Goal: Information Seeking & Learning: Learn about a topic

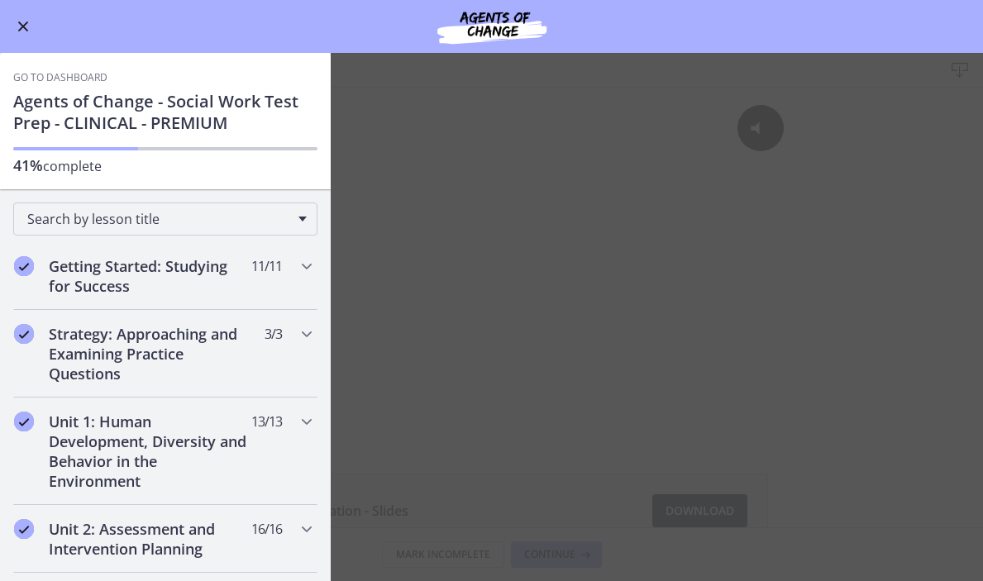
scroll to position [812, 0]
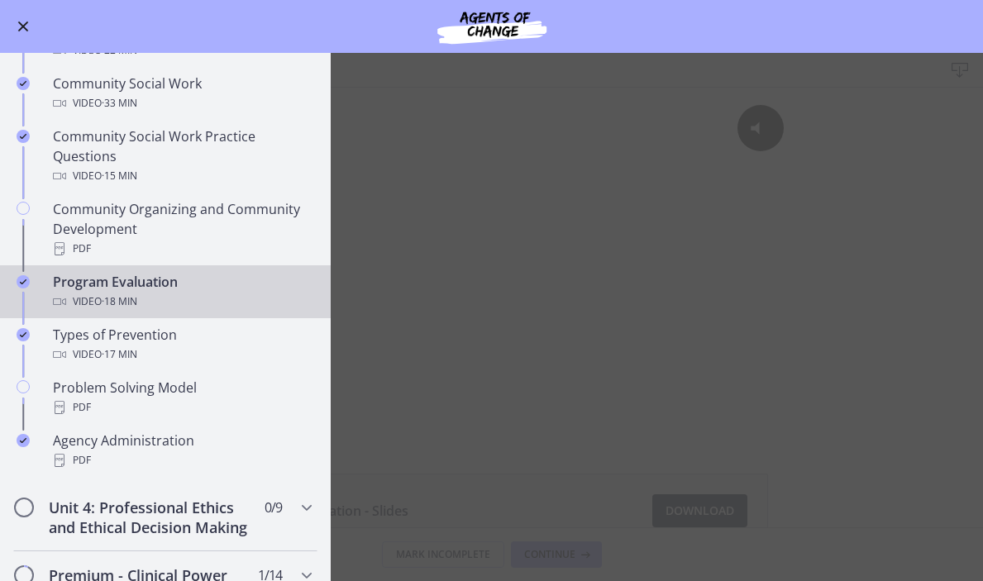
click at [122, 299] on span "· 18 min" at bounding box center [120, 302] width 36 height 20
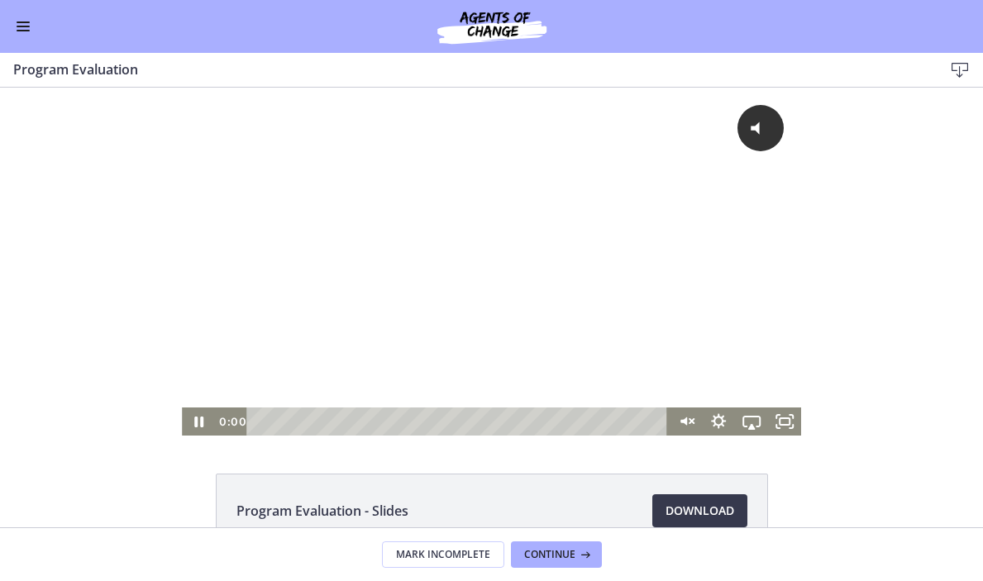
drag, startPoint x: 390, startPoint y: 425, endPoint x: 235, endPoint y: 429, distance: 155.5
click at [233, 427] on div "0:00 0:00" at bounding box center [441, 422] width 453 height 28
click at [484, 265] on div "Click for sound @keyframes VOLUME_SMALL_WAVE_FLASH { 0% { opacity: 0; } 33% { o…" at bounding box center [491, 248] width 619 height 320
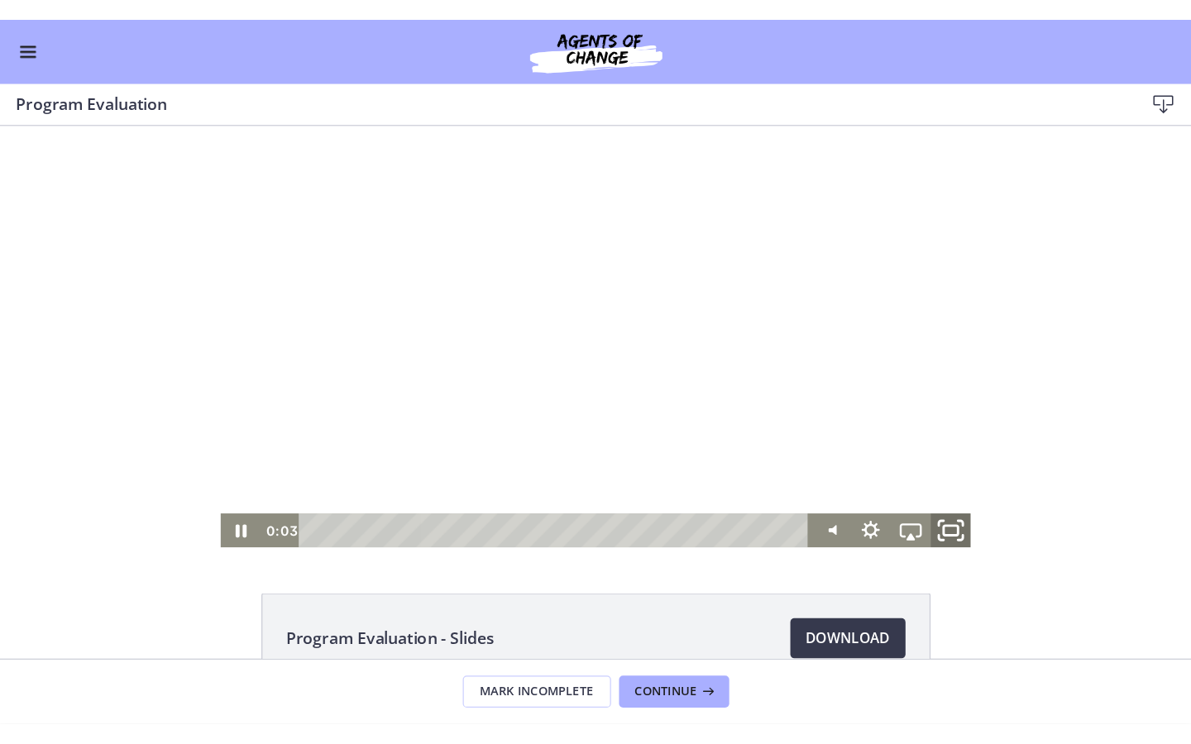
click at [784, 466] on icon "Fullscreen" at bounding box center [785, 460] width 40 height 34
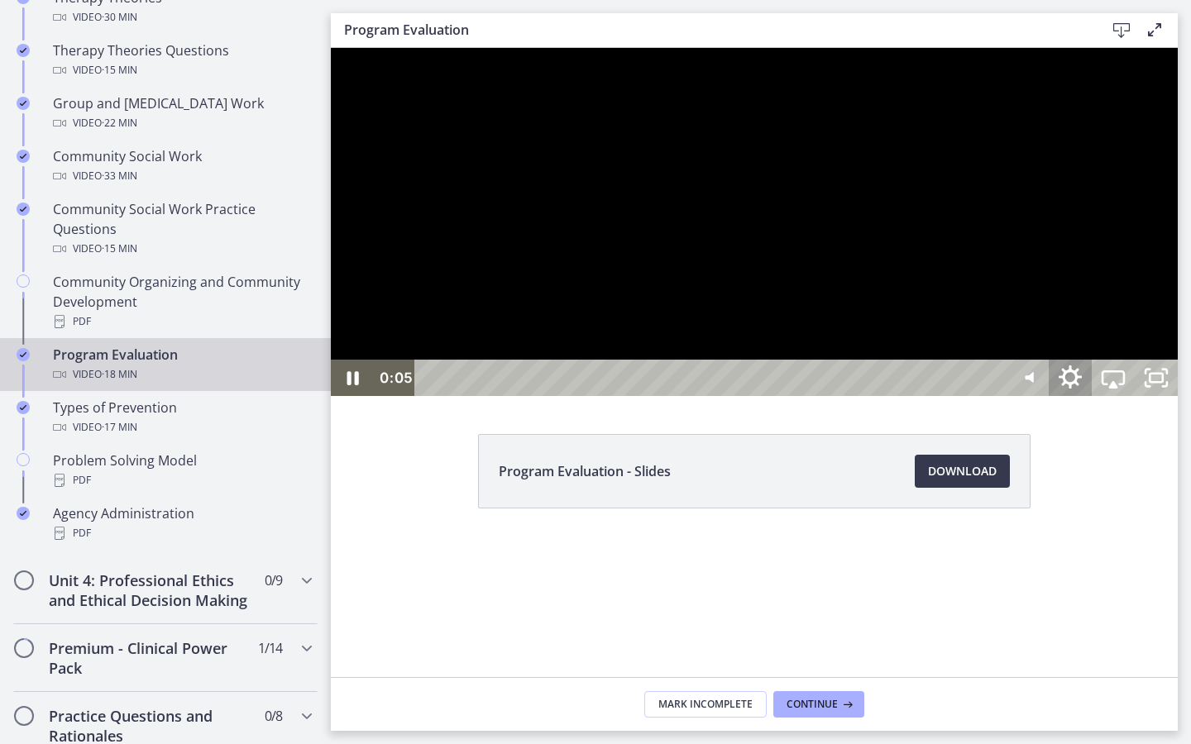
click at [982, 400] on icon "Show settings menu" at bounding box center [1069, 378] width 51 height 44
click at [982, 323] on span "Speed" at bounding box center [1086, 305] width 54 height 36
click at [982, 251] on label "1.5x" at bounding box center [1113, 232] width 129 height 38
click at [982, 396] on div at bounding box center [754, 222] width 847 height 348
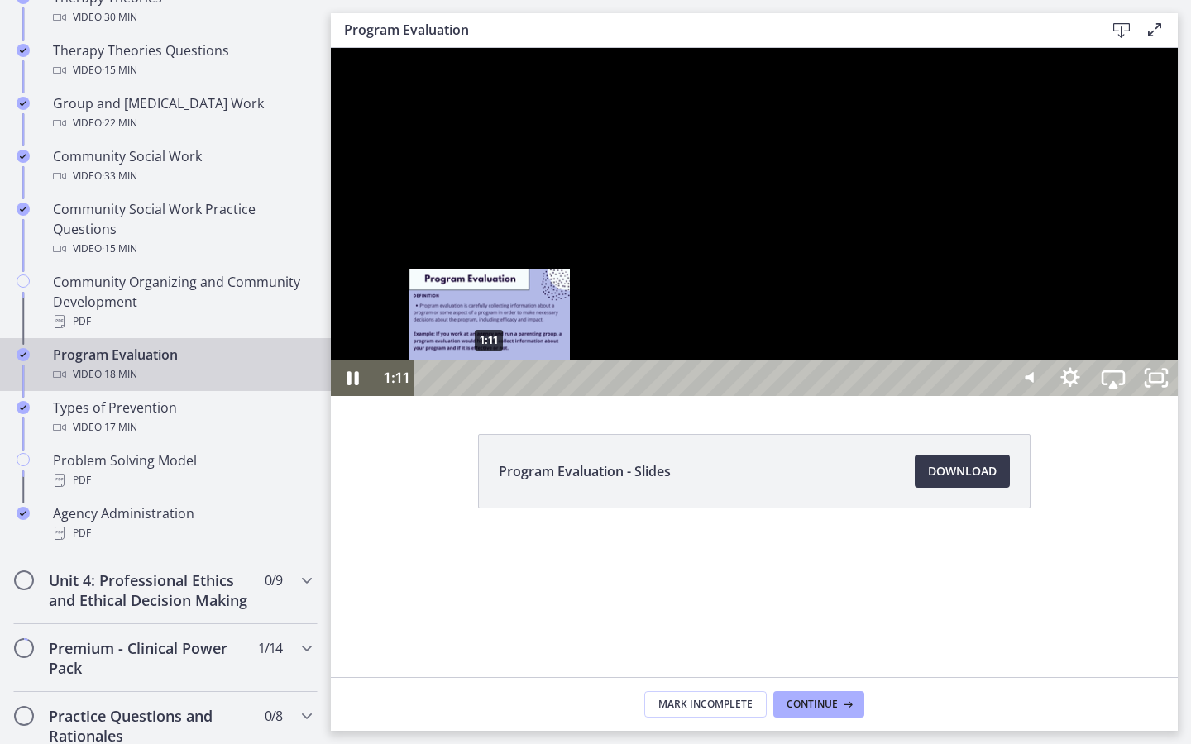
click at [490, 396] on div "1:11" at bounding box center [713, 378] width 564 height 36
click at [484, 396] on div "1:04" at bounding box center [713, 378] width 564 height 36
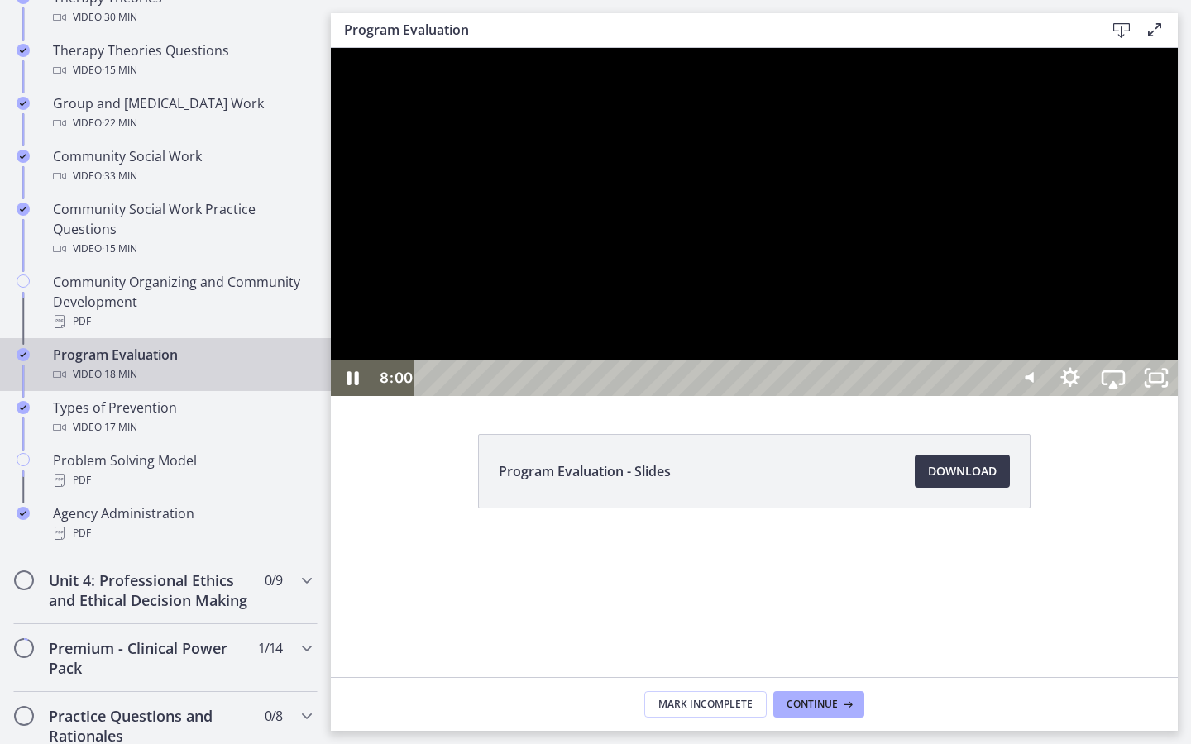
click at [882, 396] on div at bounding box center [754, 222] width 847 height 348
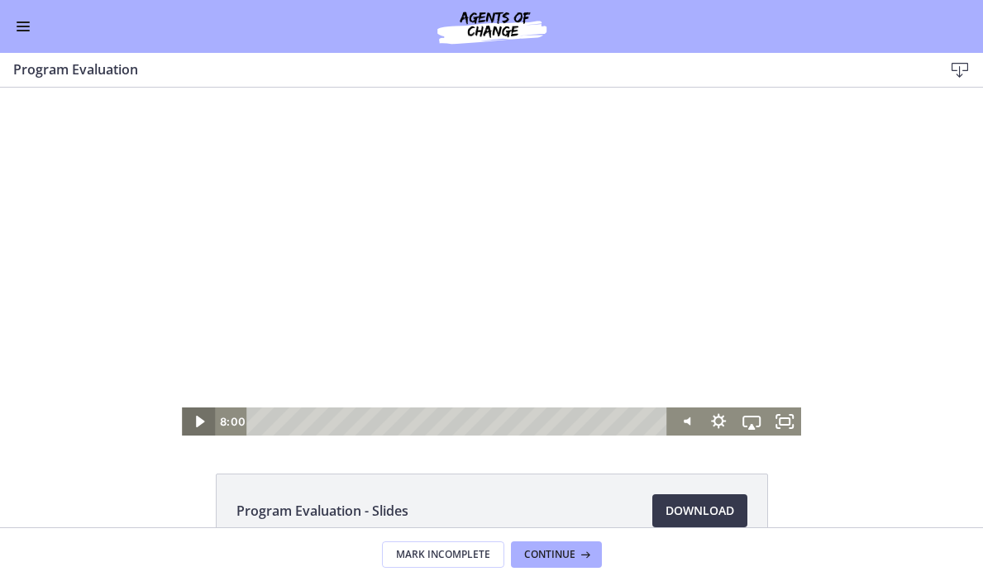
click at [197, 417] on icon "Play Video" at bounding box center [200, 422] width 8 height 12
click at [587, 246] on div at bounding box center [491, 262] width 619 height 348
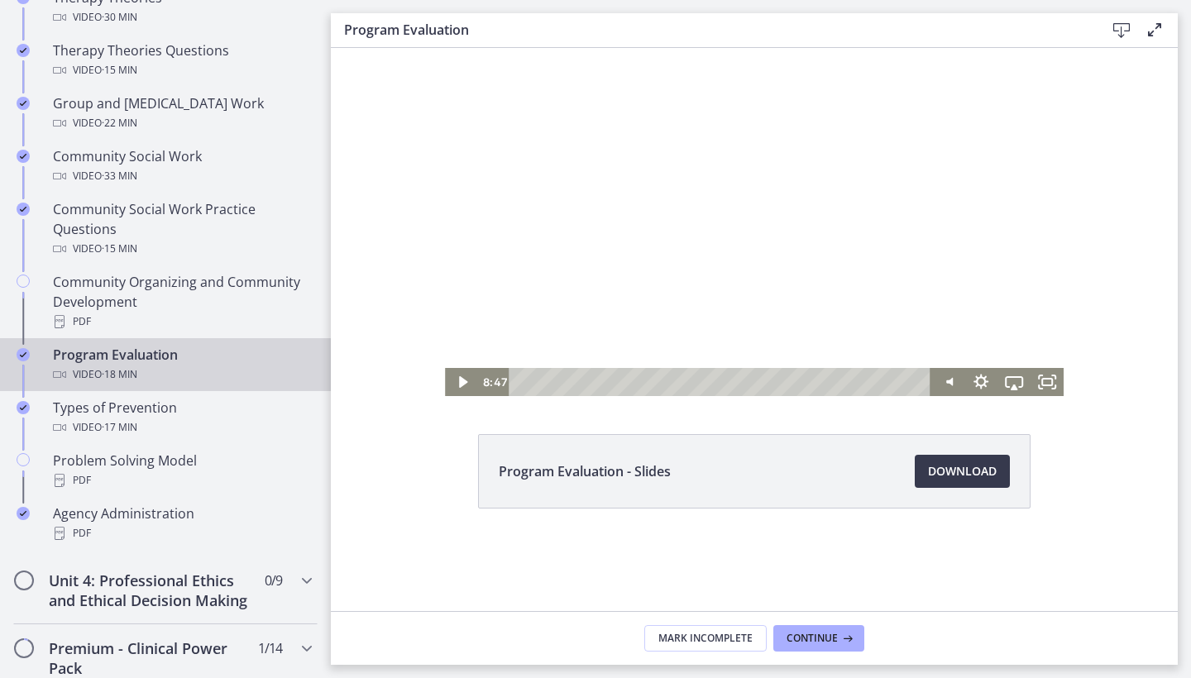
click at [669, 327] on div at bounding box center [754, 222] width 619 height 348
click at [982, 385] on icon "Fullscreen" at bounding box center [1047, 383] width 40 height 34
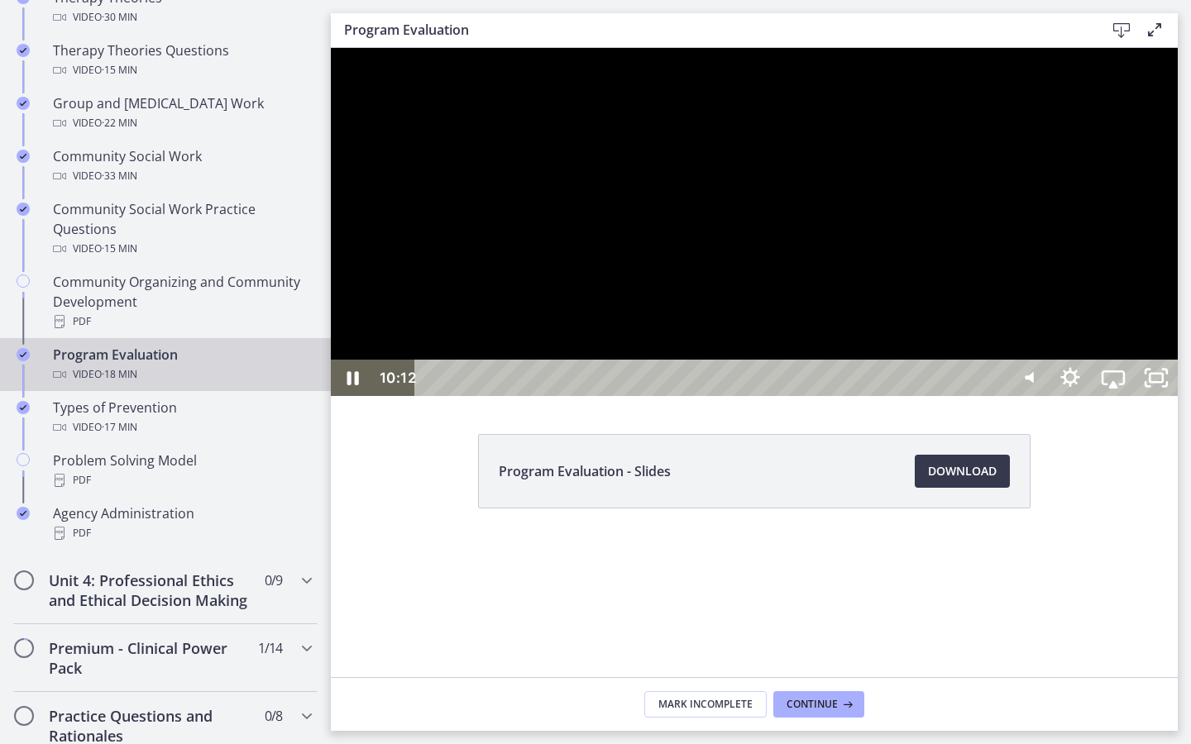
drag, startPoint x: 1378, startPoint y: 499, endPoint x: 1366, endPoint y: 497, distance: 11.7
click at [982, 396] on div at bounding box center [754, 222] width 847 height 348
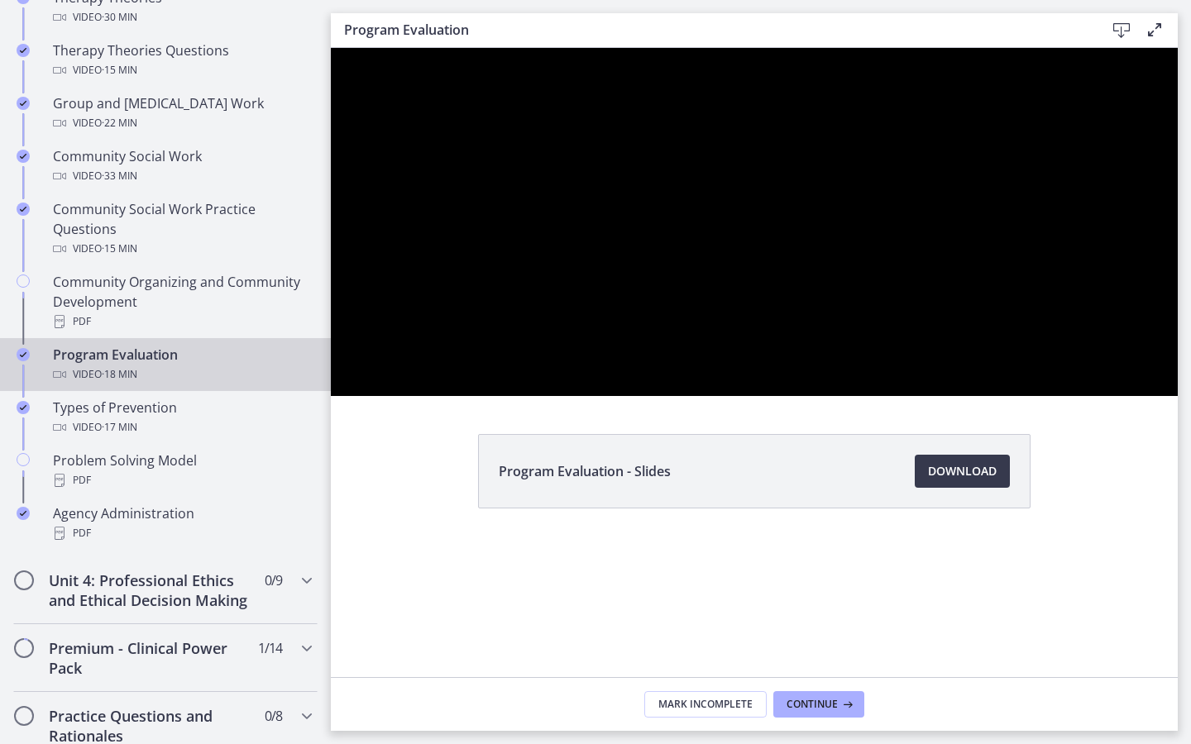
click at [982, 396] on div at bounding box center [754, 222] width 847 height 348
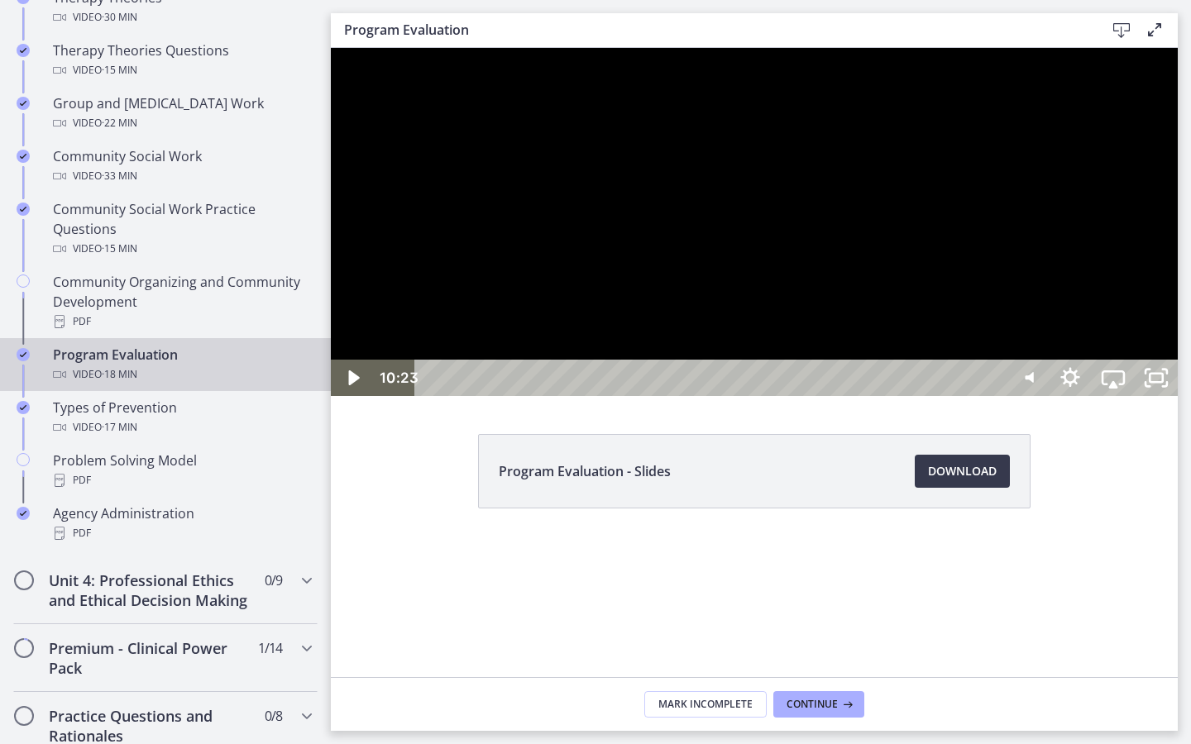
click at [982, 396] on div at bounding box center [754, 222] width 847 height 348
click at [982, 254] on div at bounding box center [754, 222] width 847 height 348
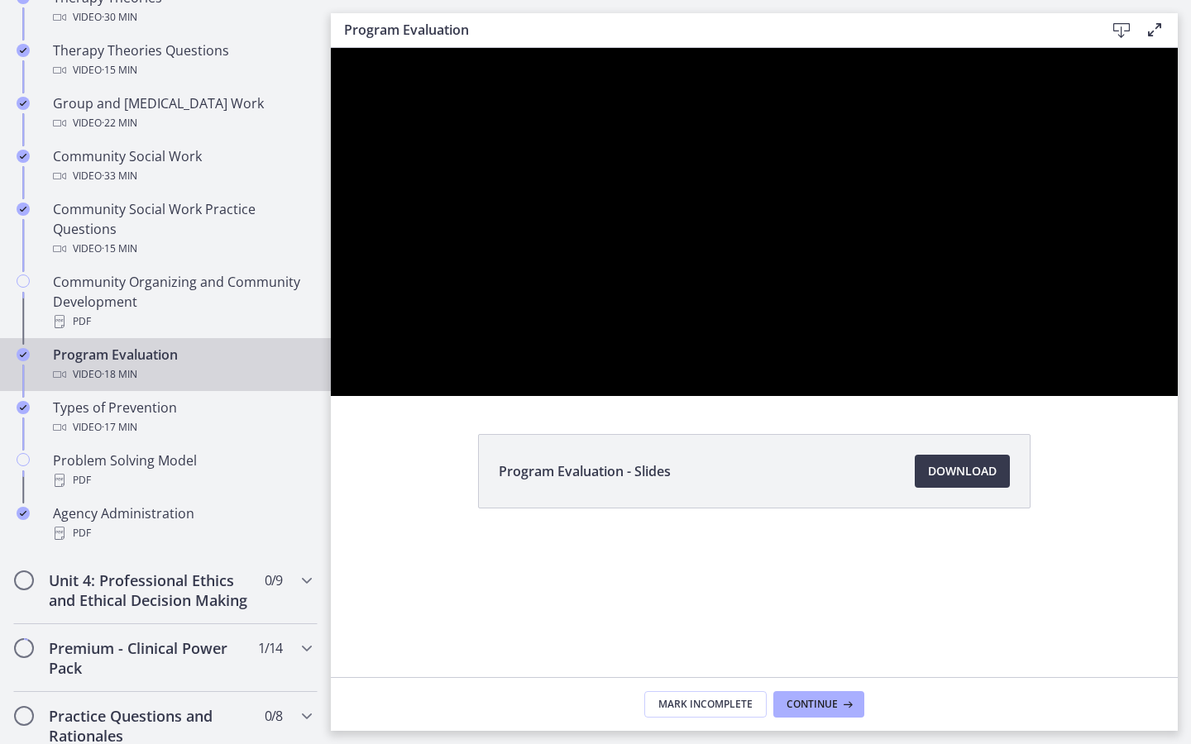
click at [982, 254] on div at bounding box center [754, 222] width 847 height 348
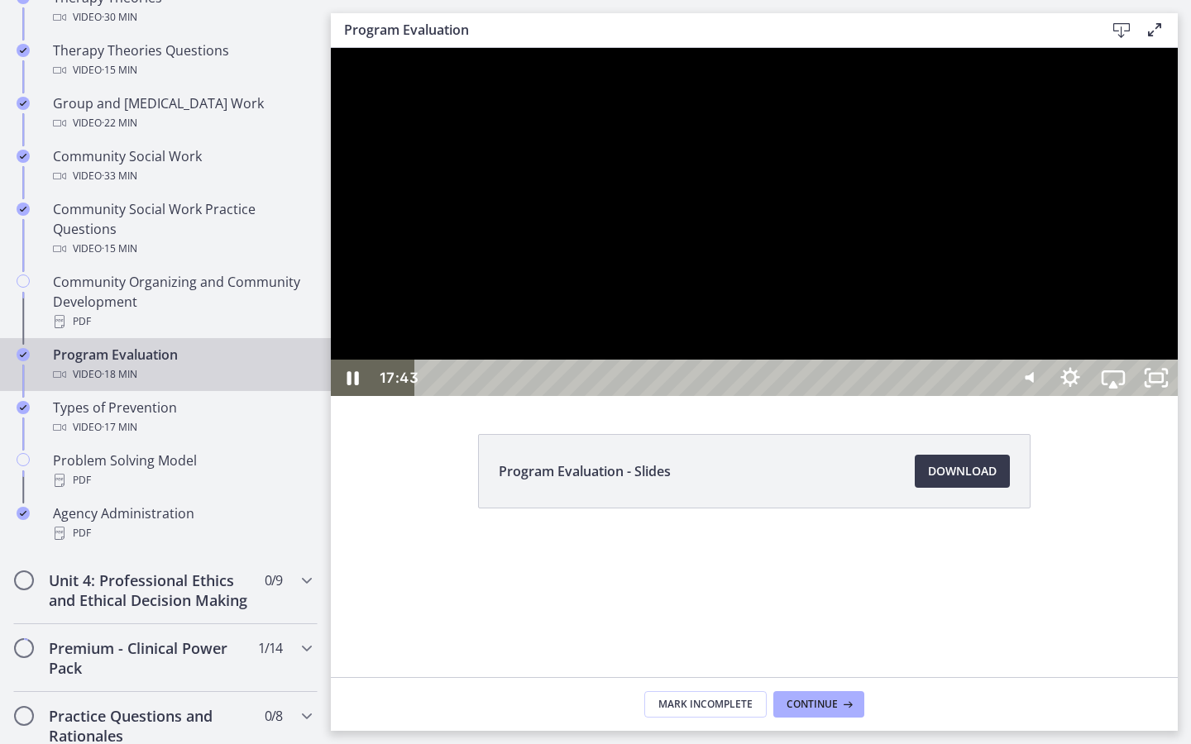
click at [982, 396] on div "18:16" at bounding box center [713, 378] width 564 height 36
click at [982, 400] on icon "Unfullscreen" at bounding box center [1156, 378] width 51 height 44
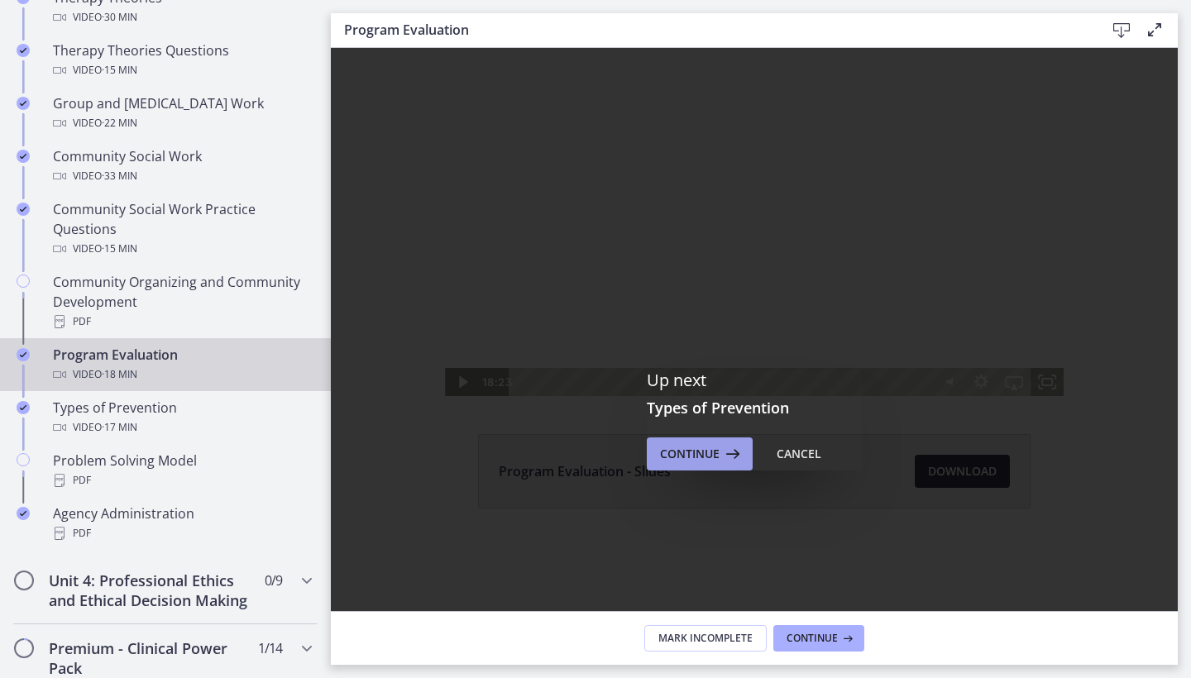
click at [696, 454] on span "Continue" at bounding box center [690, 454] width 60 height 20
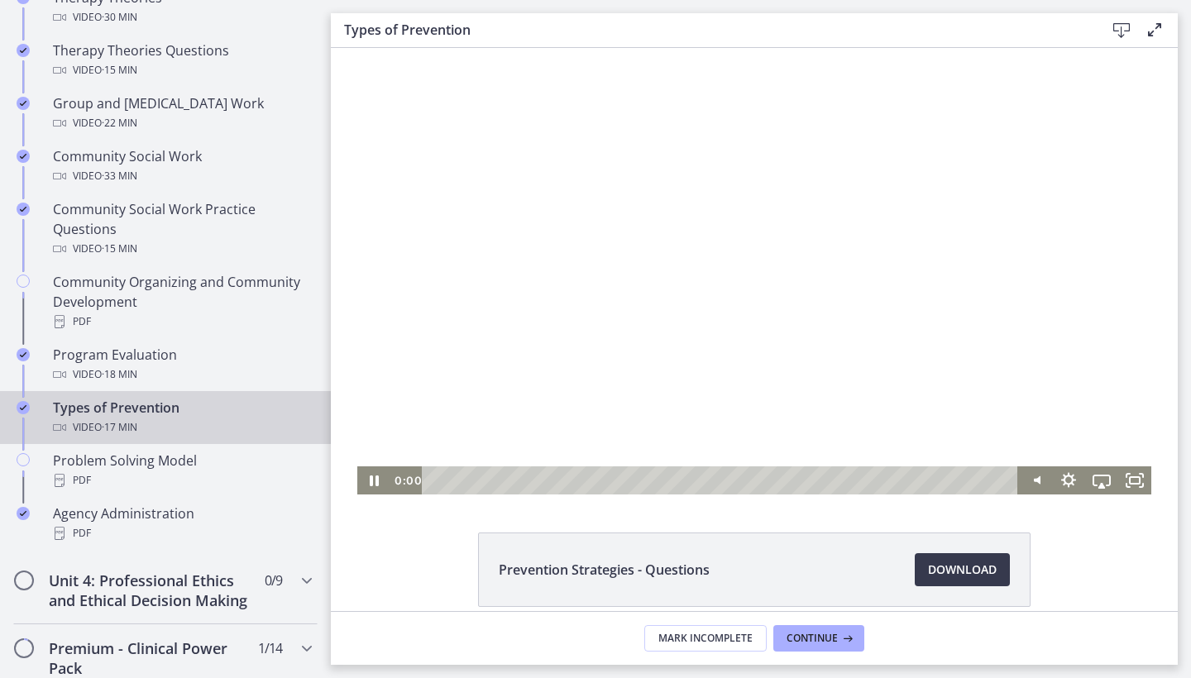
drag, startPoint x: 592, startPoint y: 480, endPoint x: 390, endPoint y: 481, distance: 201.8
click at [390, 481] on div "0:00 0:00" at bounding box center [704, 480] width 629 height 28
click at [982, 480] on icon "Fullscreen" at bounding box center [1135, 481] width 40 height 34
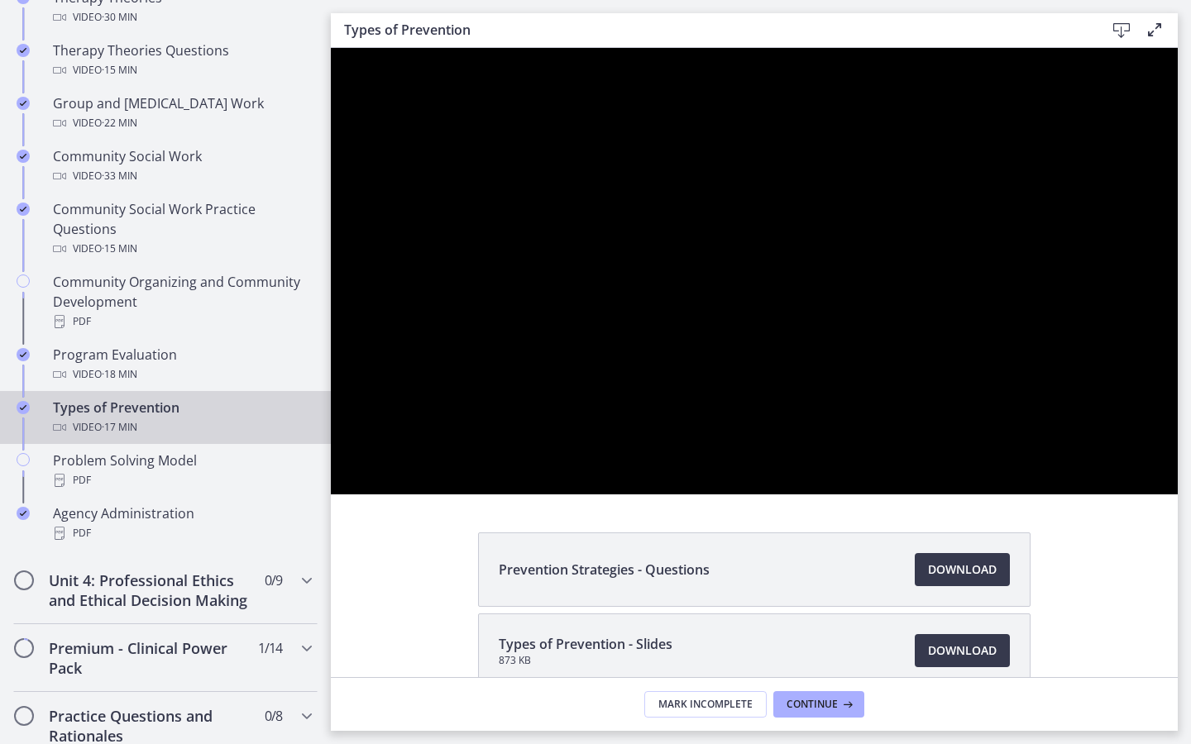
click at [982, 495] on div at bounding box center [754, 271] width 847 height 447
click at [776, 495] on div at bounding box center [754, 271] width 847 height 447
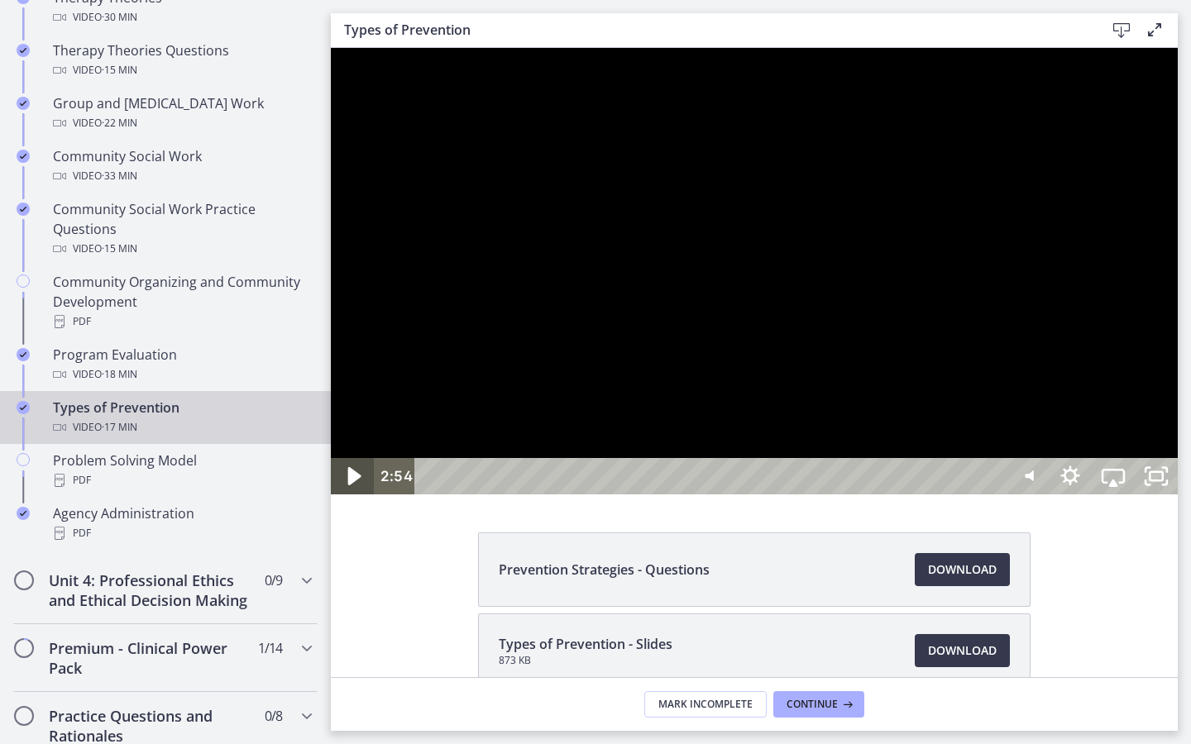
click at [356, 499] on icon "Play Video" at bounding box center [353, 477] width 51 height 44
click at [971, 321] on div at bounding box center [754, 271] width 847 height 447
click at [982, 495] on icon "Show settings menu" at bounding box center [1070, 476] width 43 height 36
click at [982, 422] on span "Speed" at bounding box center [1086, 403] width 54 height 36
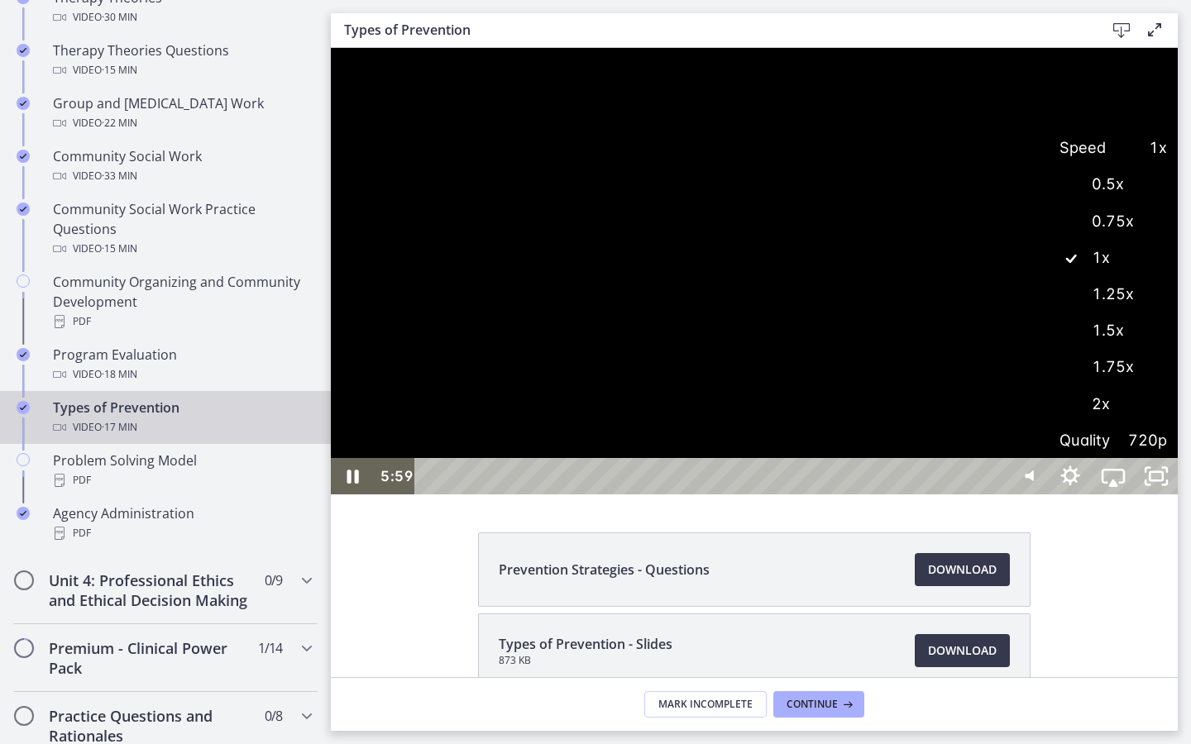
click at [982, 350] on label "1.5x" at bounding box center [1113, 331] width 129 height 38
click at [982, 495] on icon "Show settings menu" at bounding box center [1070, 476] width 43 height 36
click at [982, 422] on span "Speed" at bounding box center [1086, 403] width 54 height 36
click at [982, 386] on label "1.75x" at bounding box center [1113, 367] width 129 height 38
click at [982, 186] on div at bounding box center [754, 271] width 847 height 447
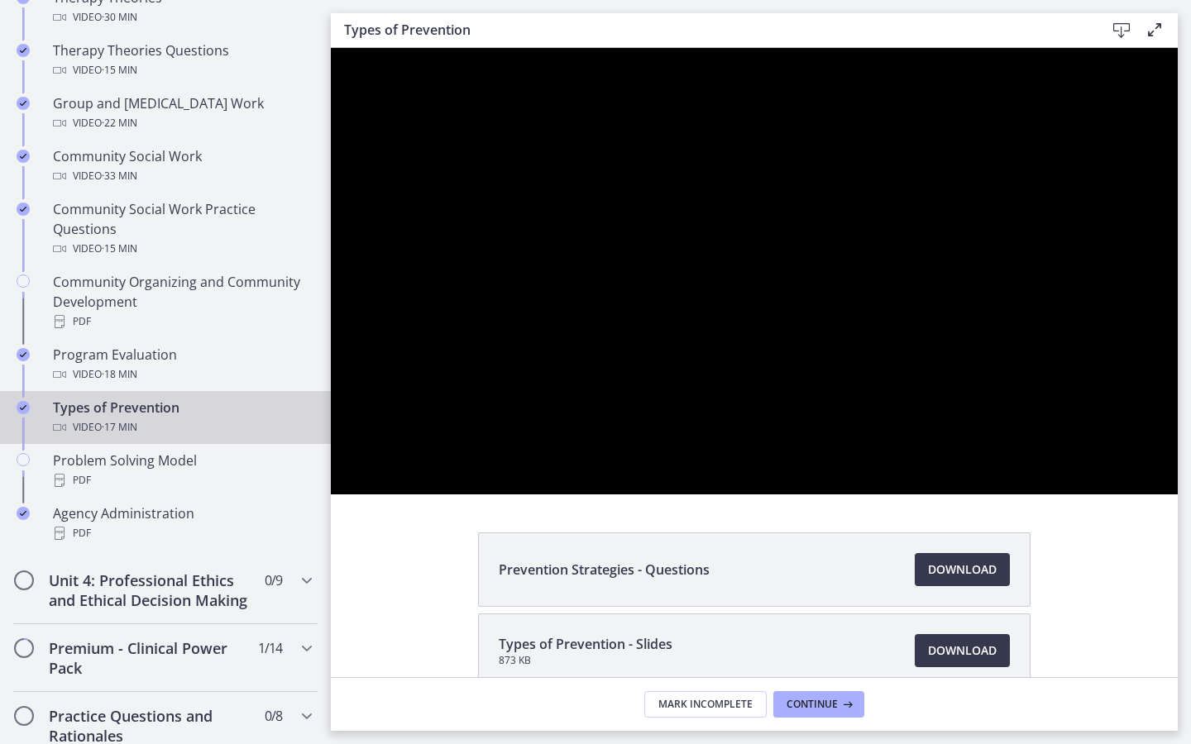
click at [982, 186] on div at bounding box center [754, 271] width 847 height 447
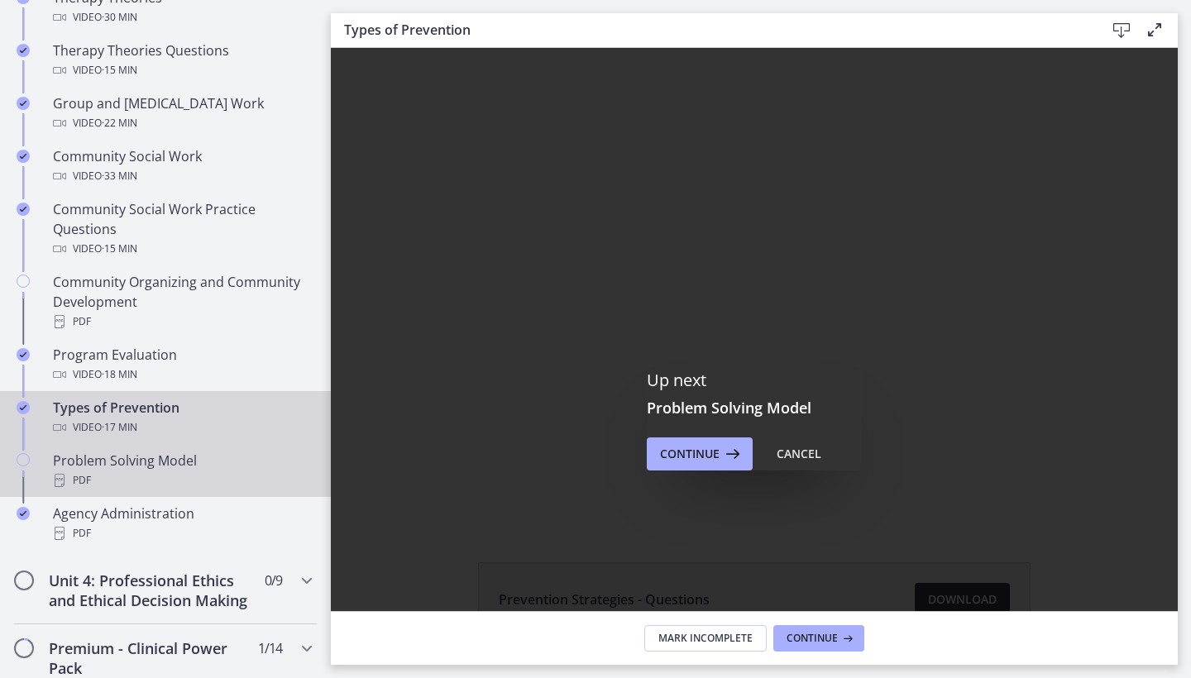
click at [168, 472] on div "PDF" at bounding box center [182, 481] width 258 height 20
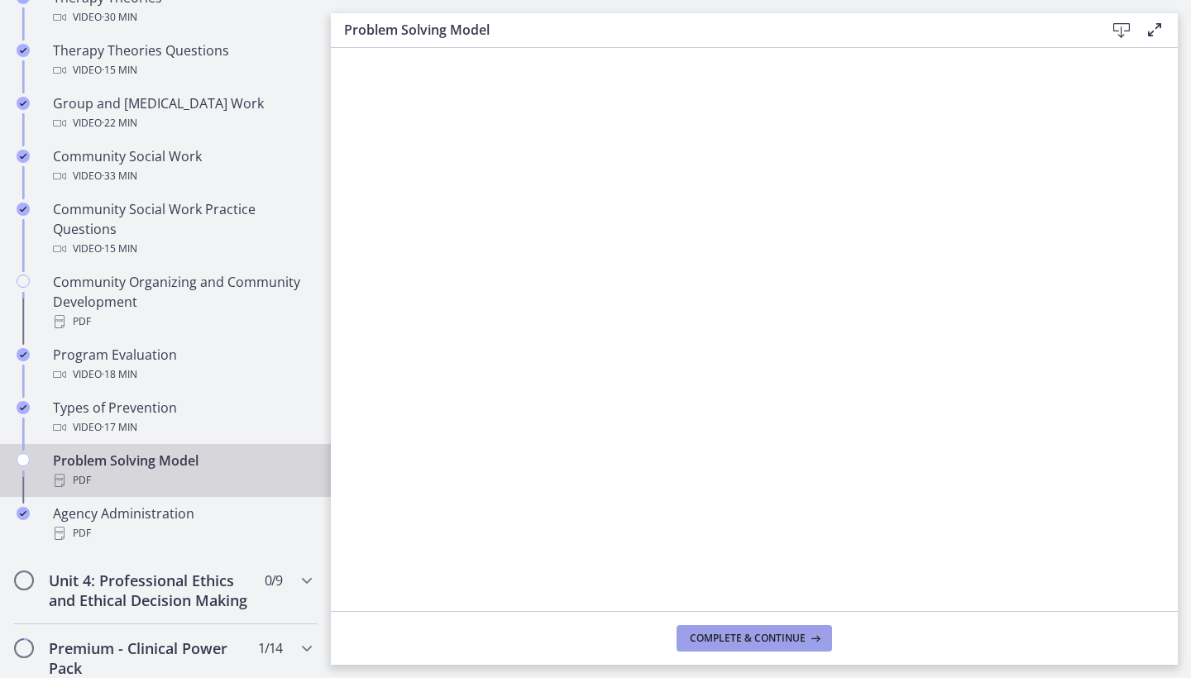
click at [707, 581] on span "Complete & continue" at bounding box center [748, 638] width 116 height 13
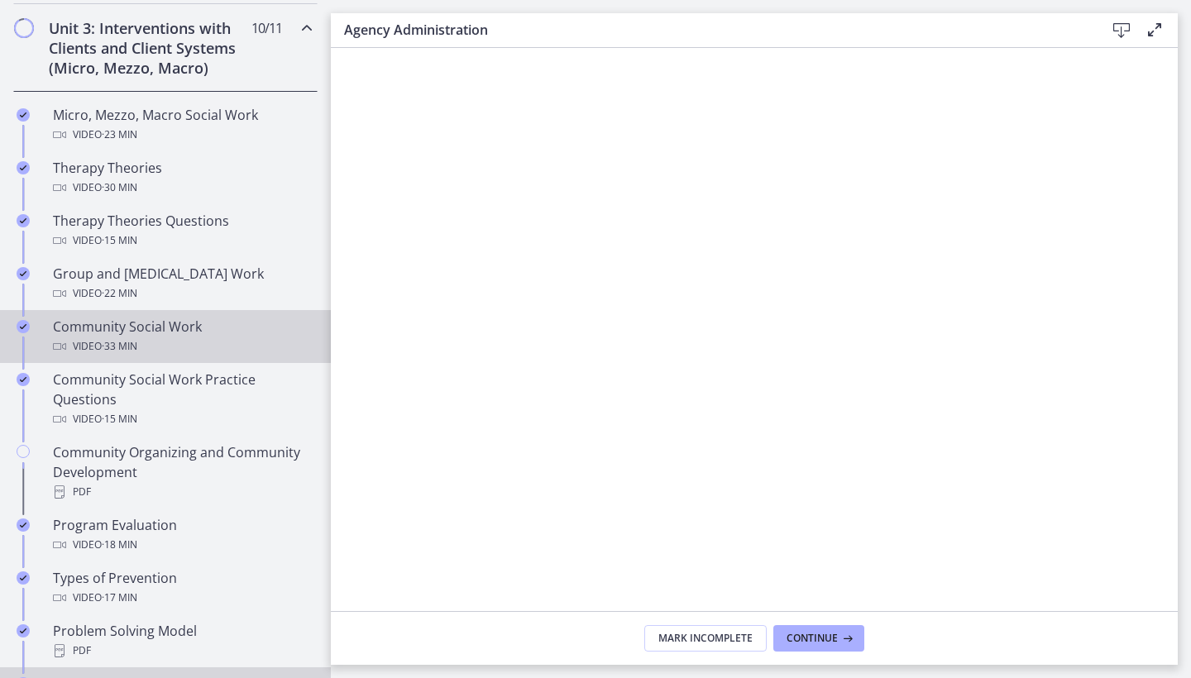
scroll to position [694, 0]
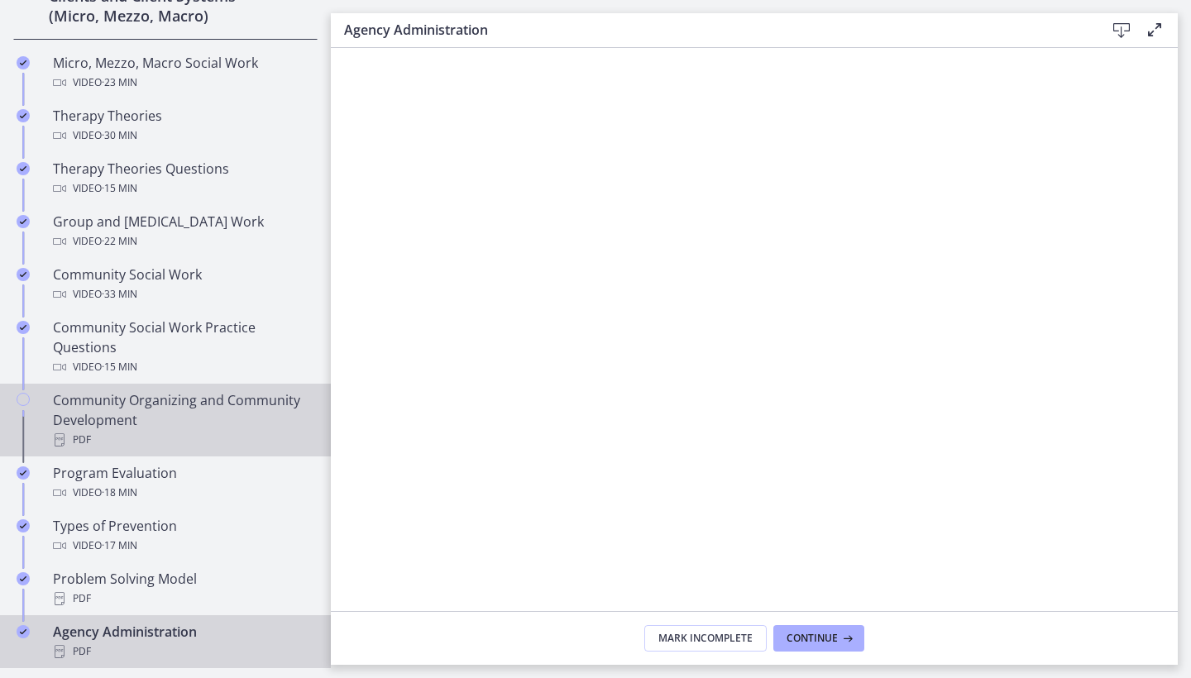
click at [190, 417] on div "Community Organizing and Community Development PDF" at bounding box center [182, 420] width 258 height 60
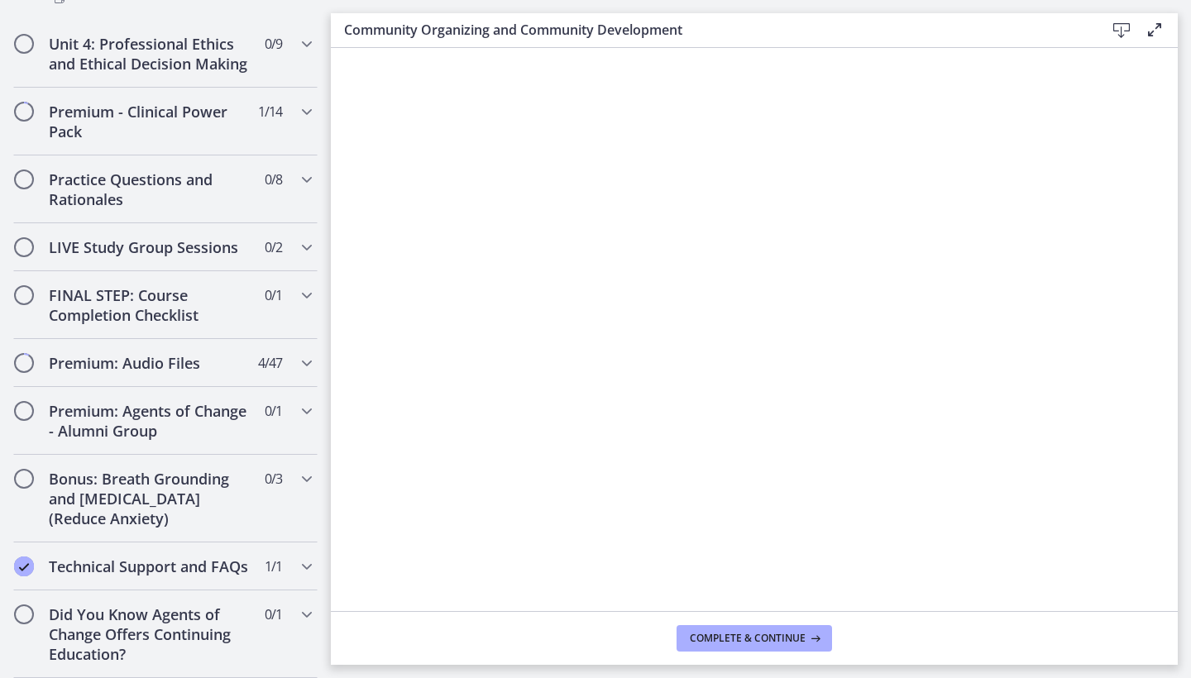
scroll to position [1349, 0]
click at [743, 639] on span "Complete & continue" at bounding box center [748, 638] width 116 height 13
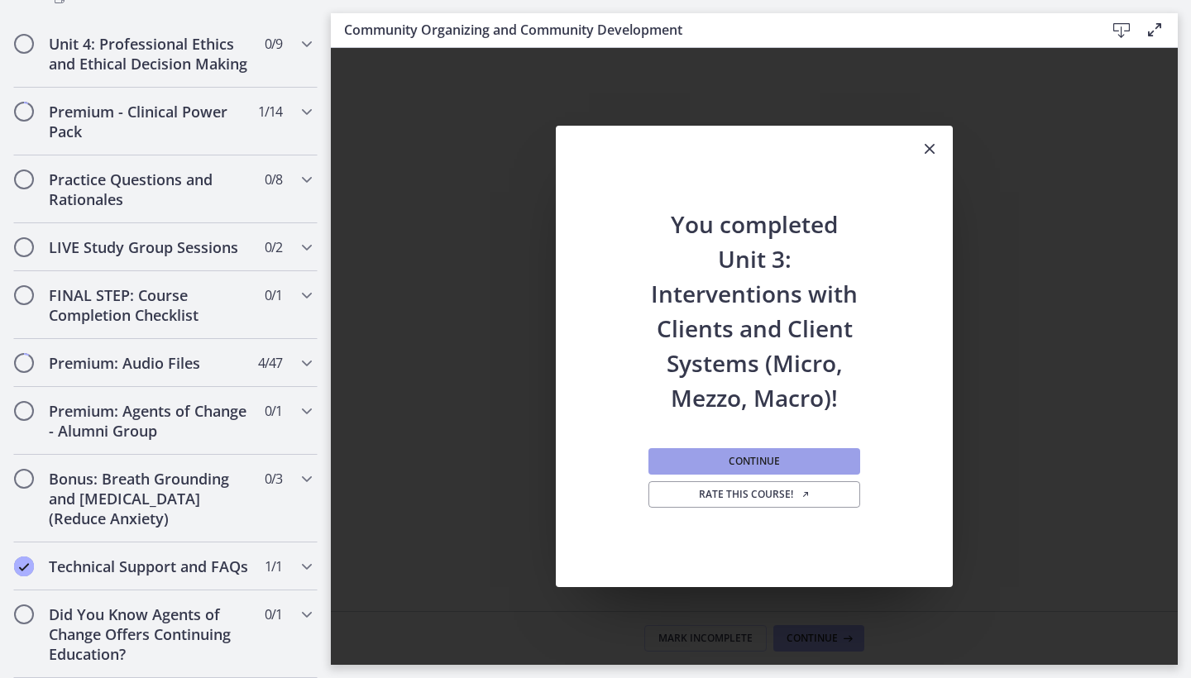
click at [763, 466] on span "Continue" at bounding box center [754, 461] width 51 height 13
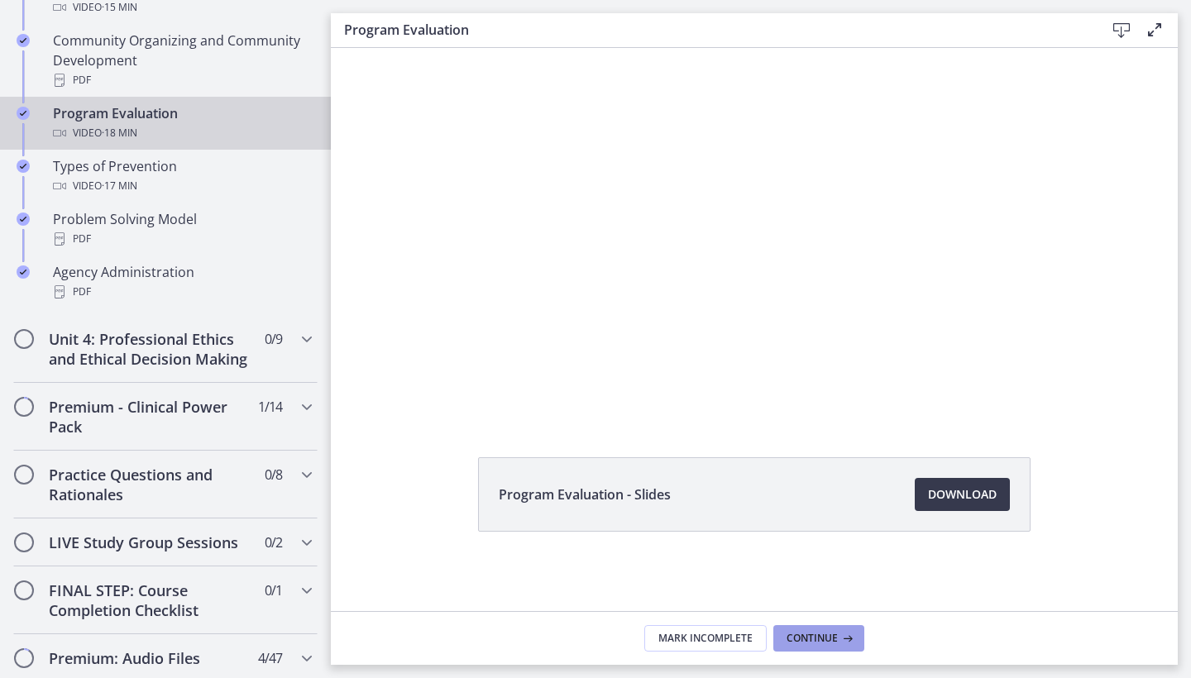
scroll to position [75, 0]
click at [830, 648] on button "Continue" at bounding box center [818, 638] width 91 height 26
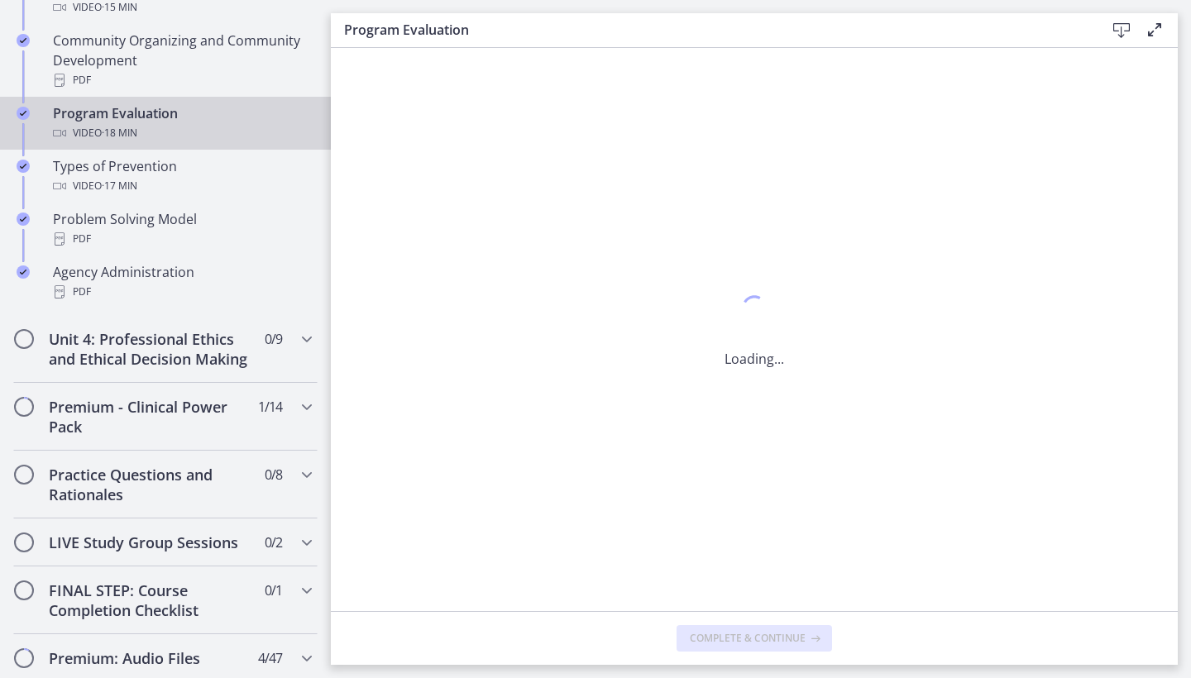
scroll to position [0, 0]
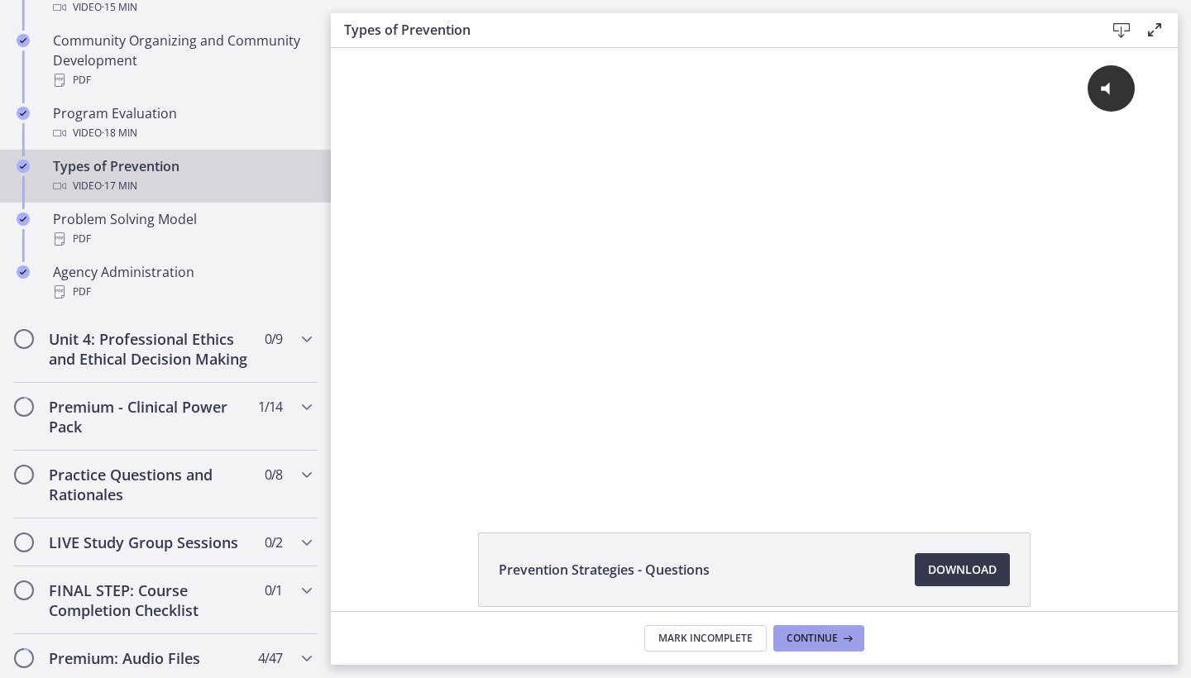
click at [826, 643] on span "Continue" at bounding box center [811, 638] width 51 height 13
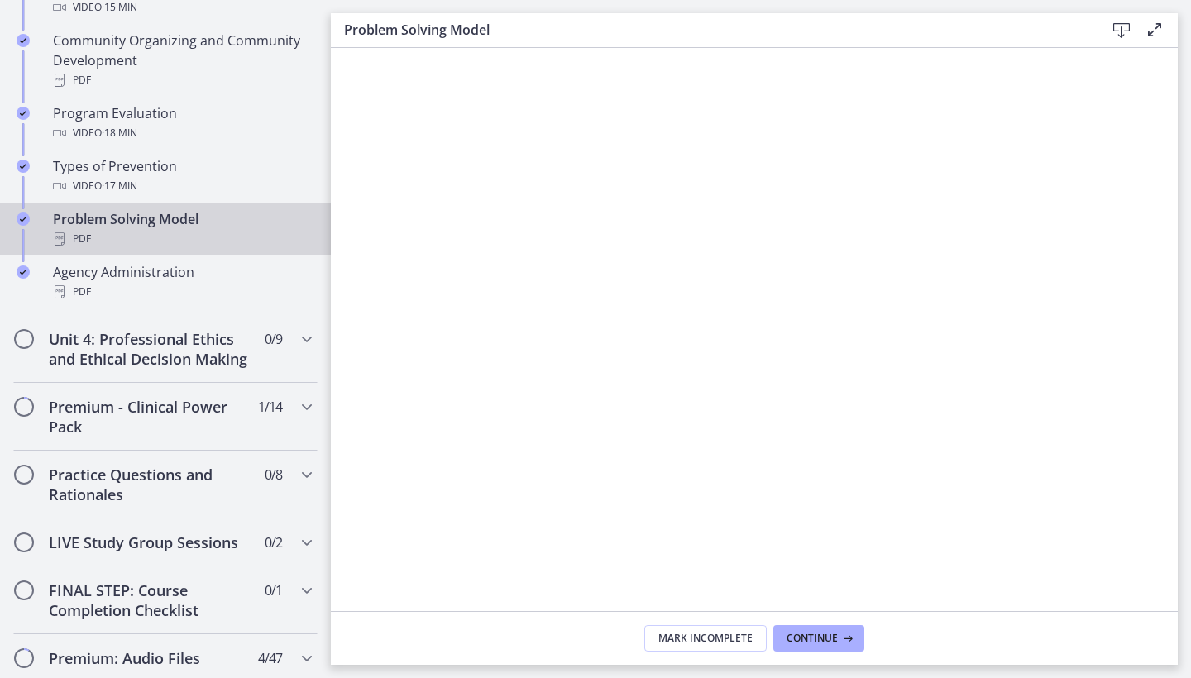
click at [826, 643] on span "Continue" at bounding box center [811, 638] width 51 height 13
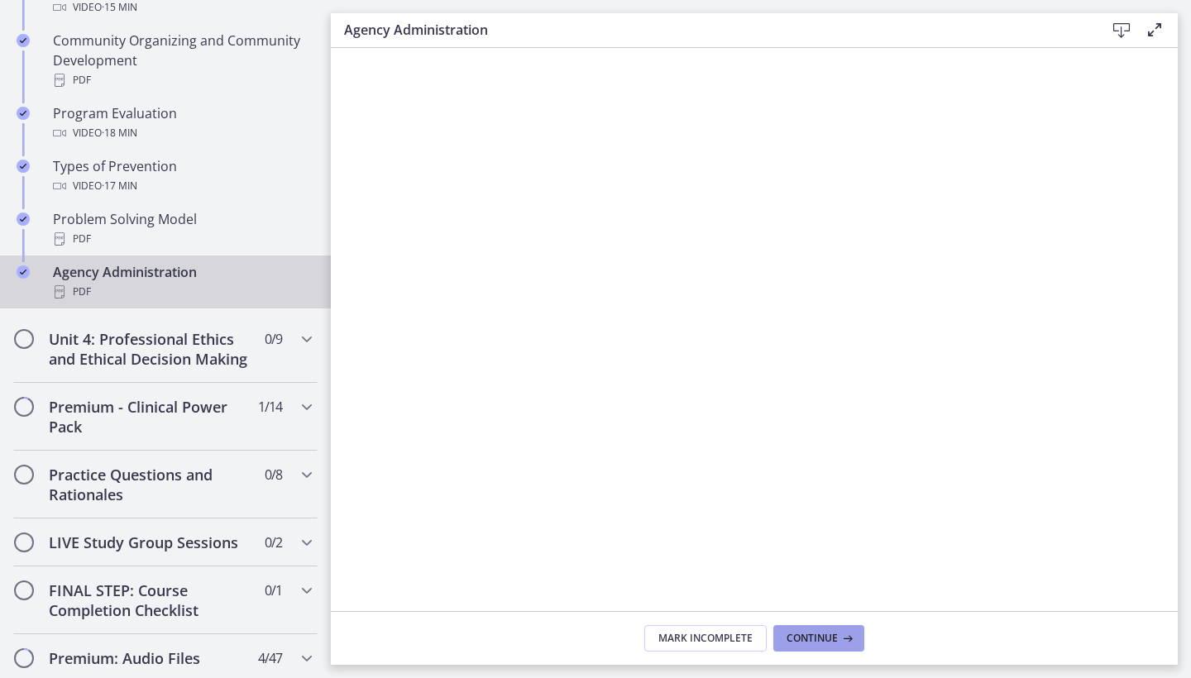
click at [820, 643] on span "Continue" at bounding box center [811, 638] width 51 height 13
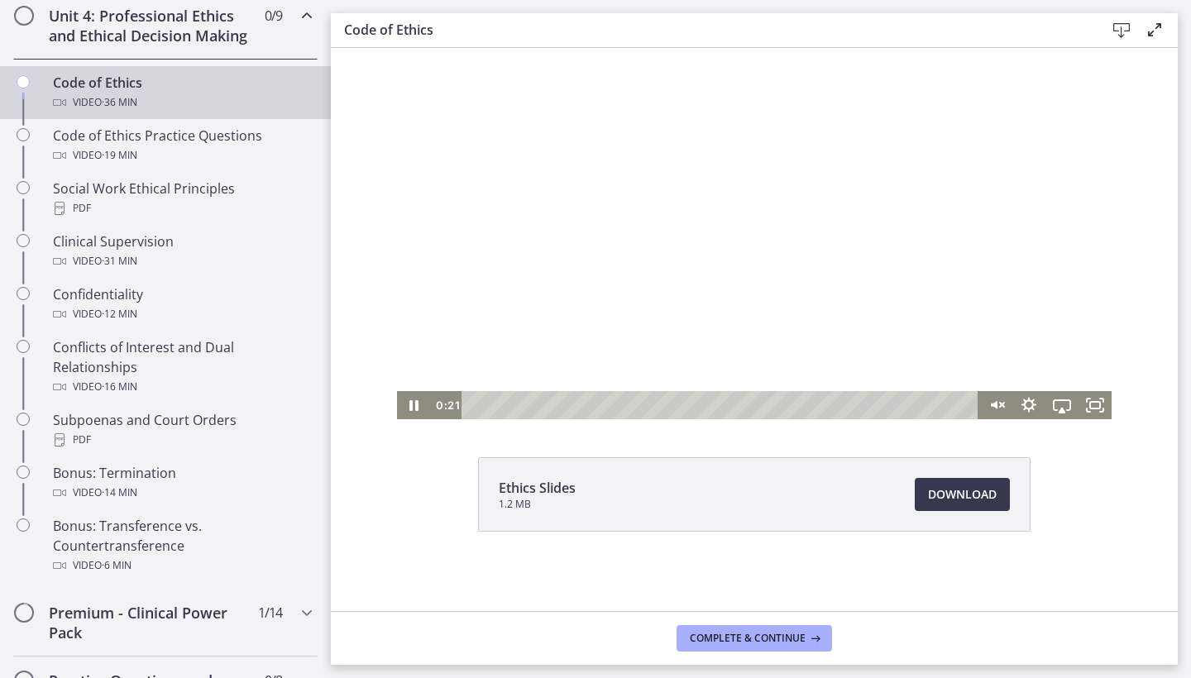
scroll to position [75, 0]
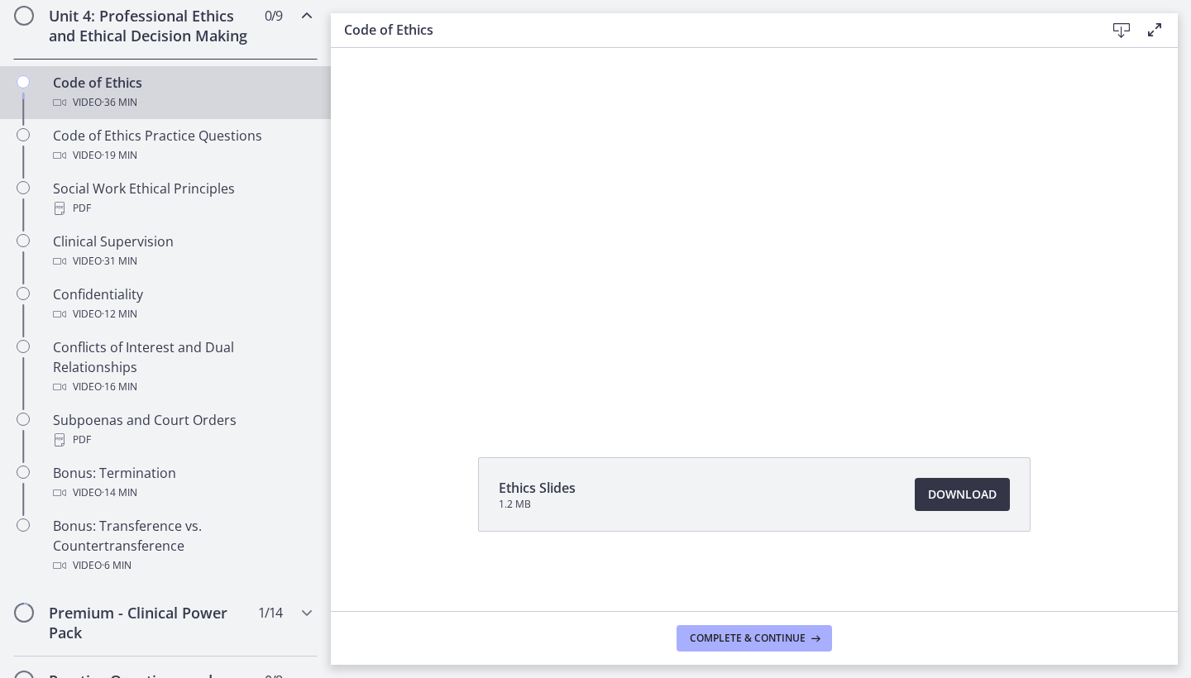
click at [960, 504] on link "Download Opens in a new window" at bounding box center [962, 494] width 95 height 33
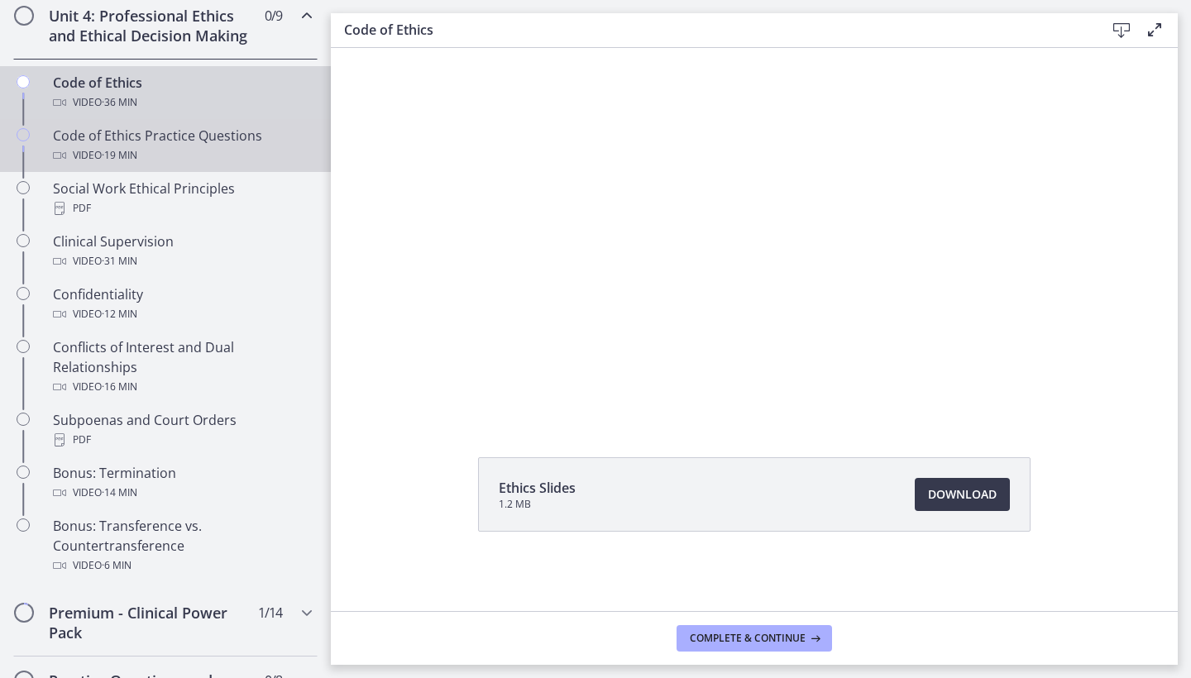
click at [122, 159] on span "· 19 min" at bounding box center [120, 156] width 36 height 20
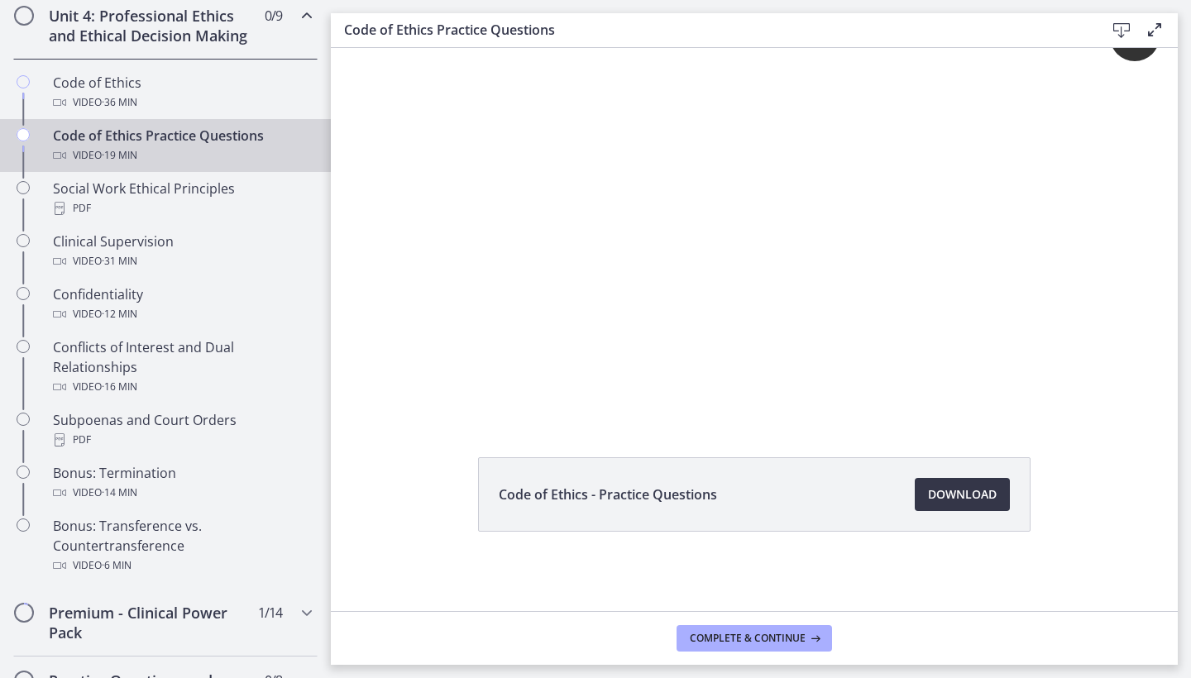
scroll to position [55, 0]
click at [971, 498] on span "Download Opens in a new window" at bounding box center [962, 495] width 69 height 20
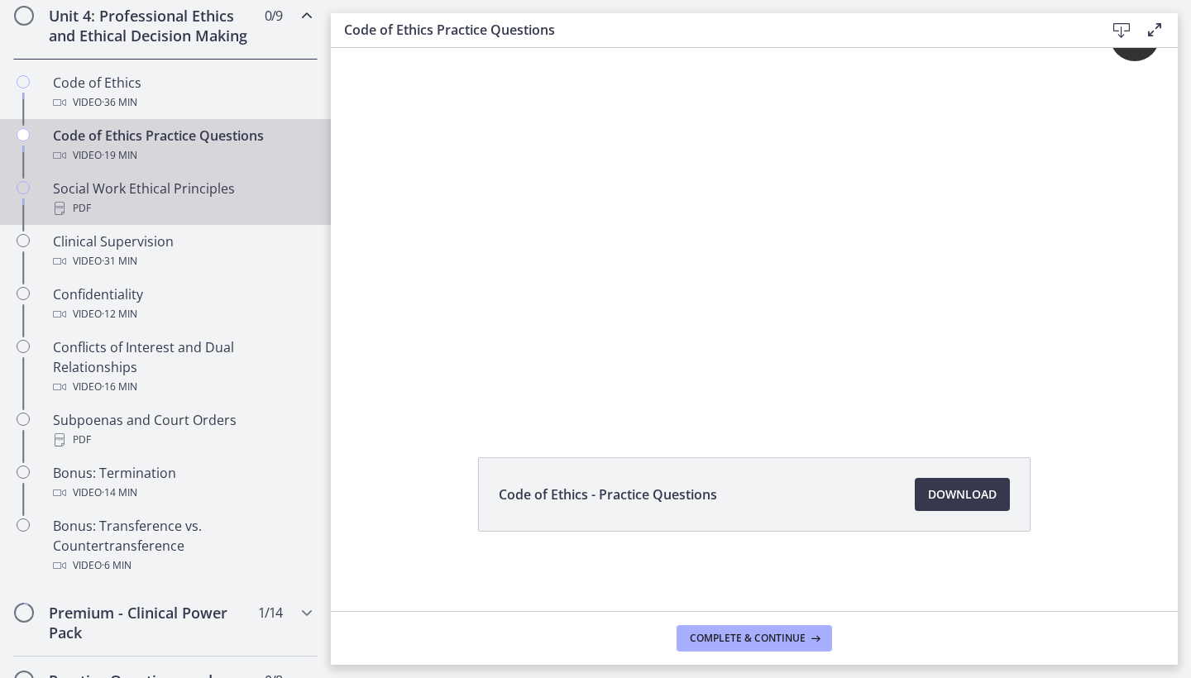
click at [143, 189] on div "Social Work Ethical Principles PDF" at bounding box center [182, 199] width 258 height 40
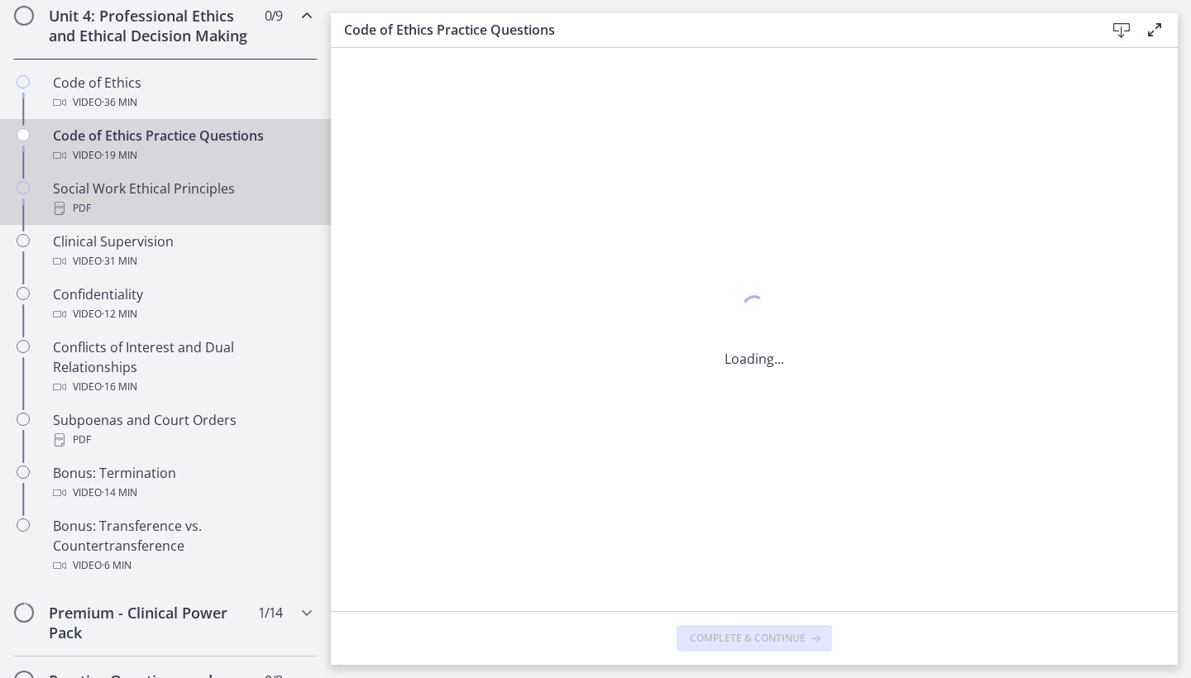
scroll to position [0, 0]
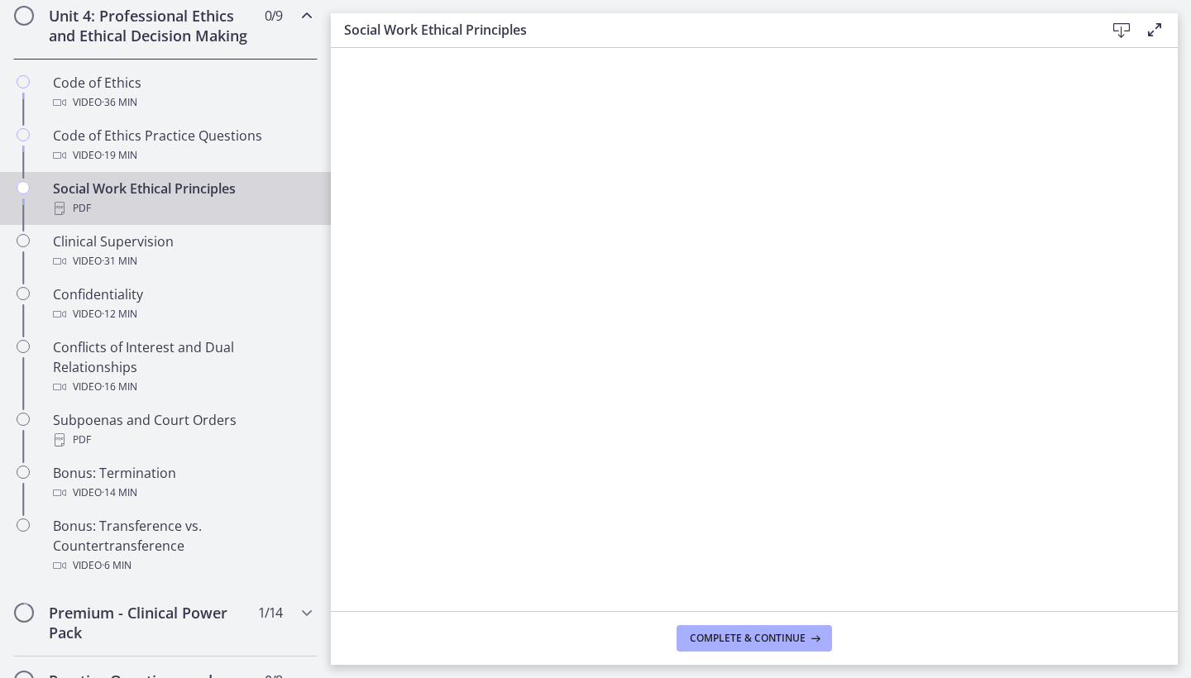
click at [1116, 30] on icon at bounding box center [1121, 31] width 20 height 20
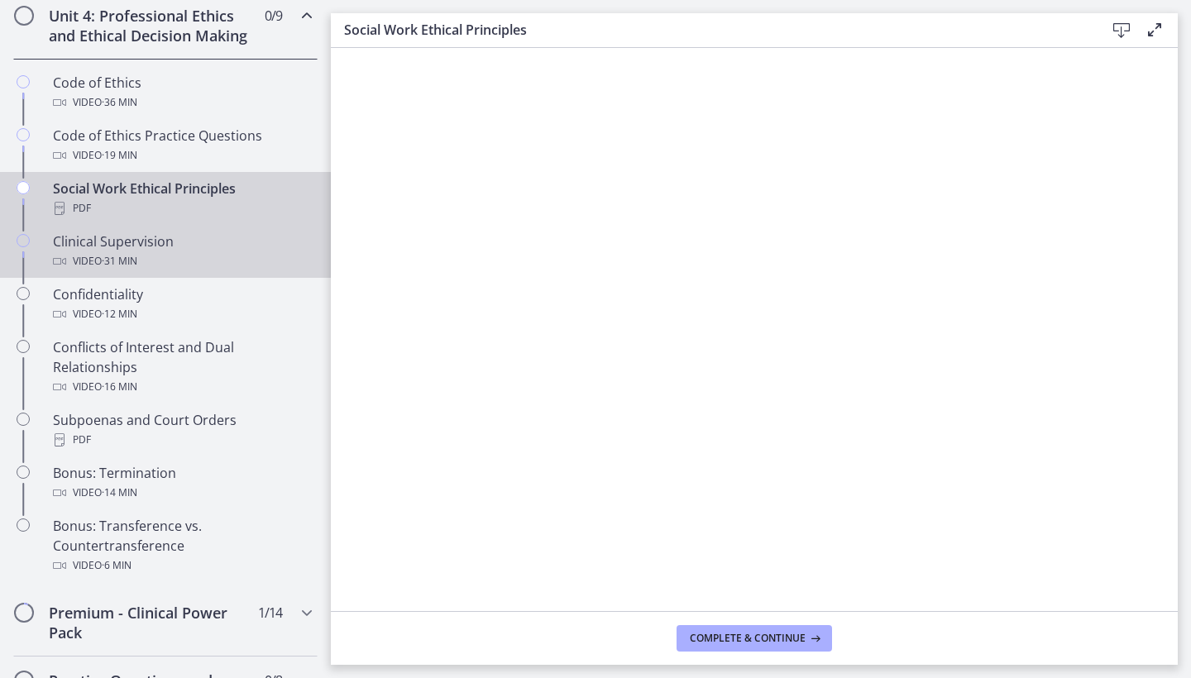
click at [136, 251] on span "· 31 min" at bounding box center [120, 261] width 36 height 20
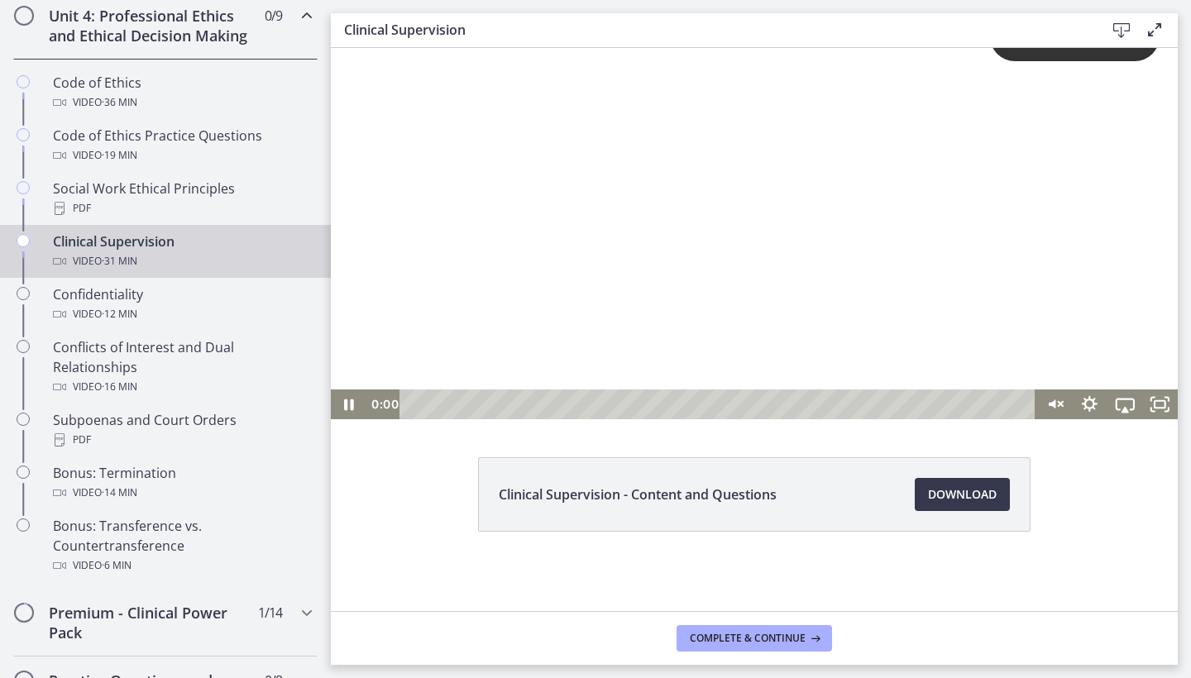
scroll to position [55, 0]
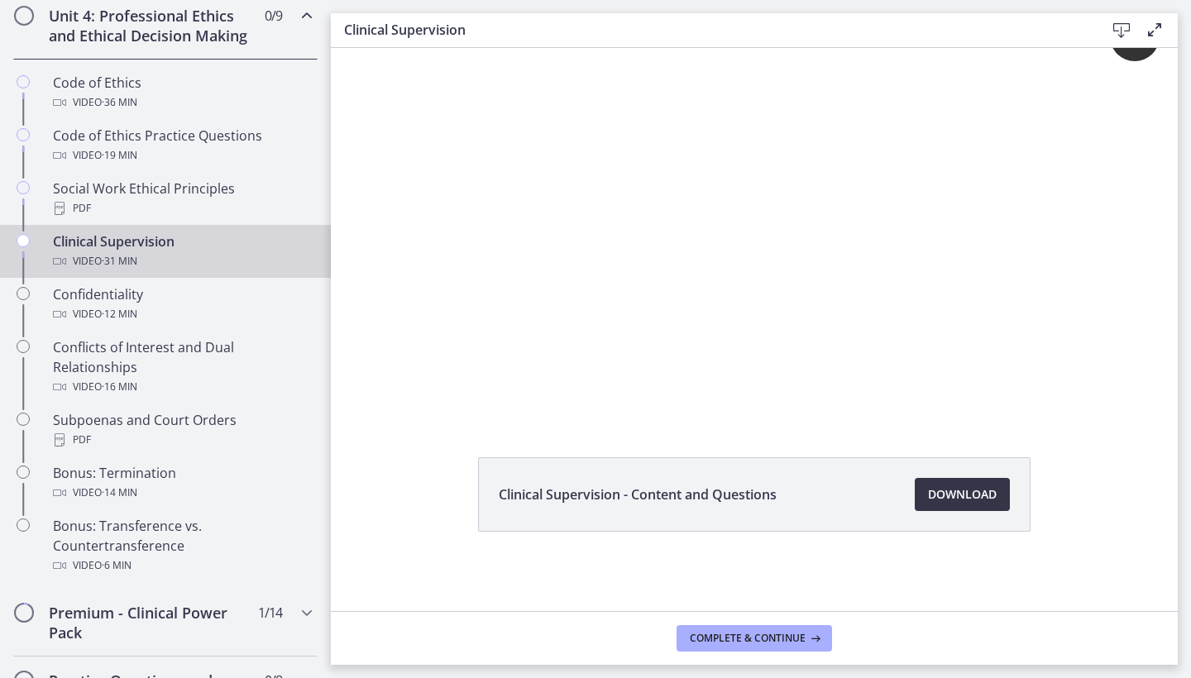
click at [978, 505] on link "Download Opens in a new window" at bounding box center [962, 494] width 95 height 33
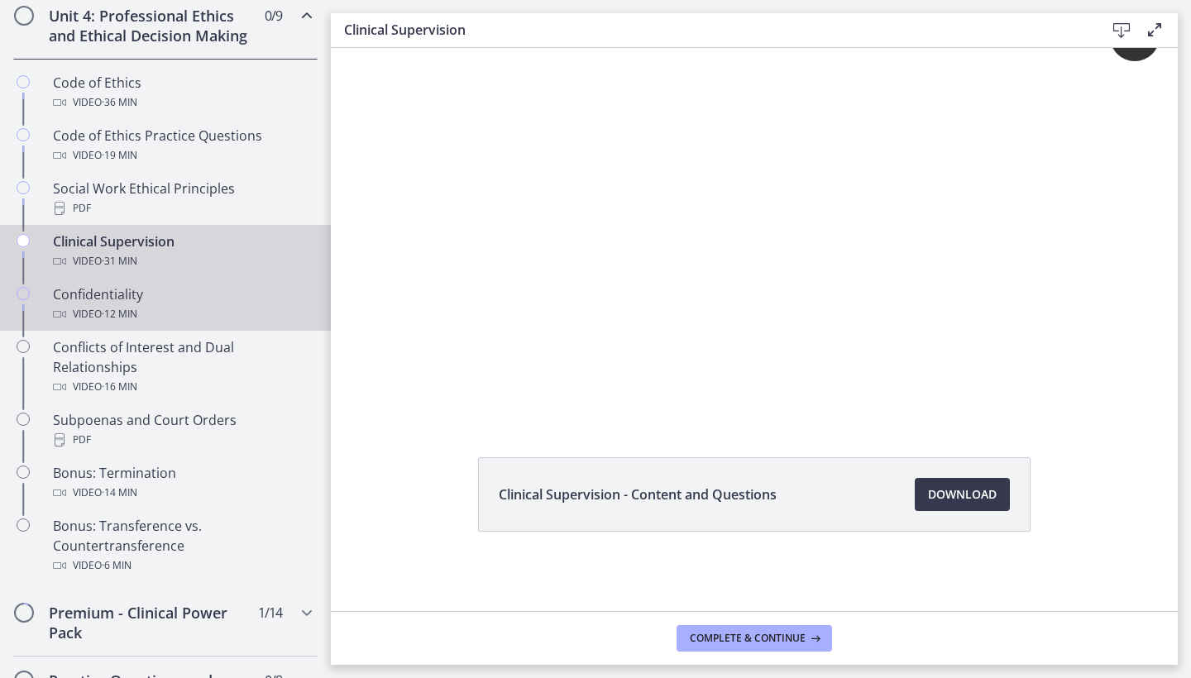
click at [122, 313] on span "· 12 min" at bounding box center [120, 314] width 36 height 20
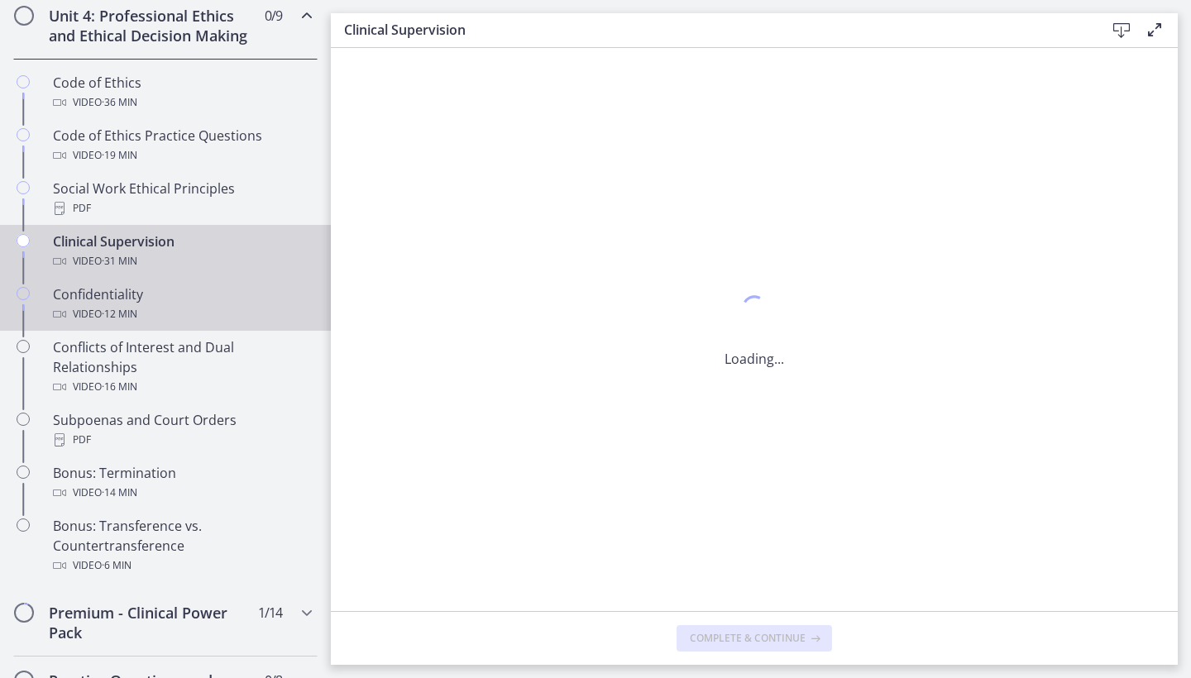
scroll to position [0, 0]
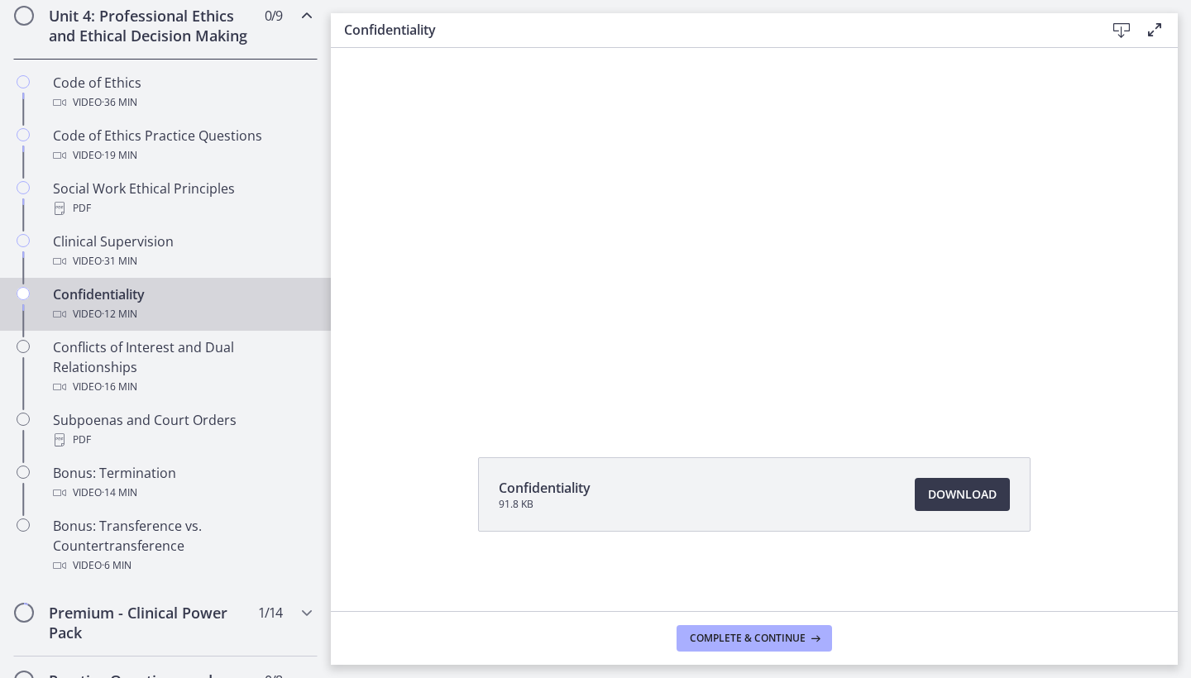
scroll to position [75, 0]
click at [980, 507] on link "Download Opens in a new window" at bounding box center [962, 494] width 95 height 33
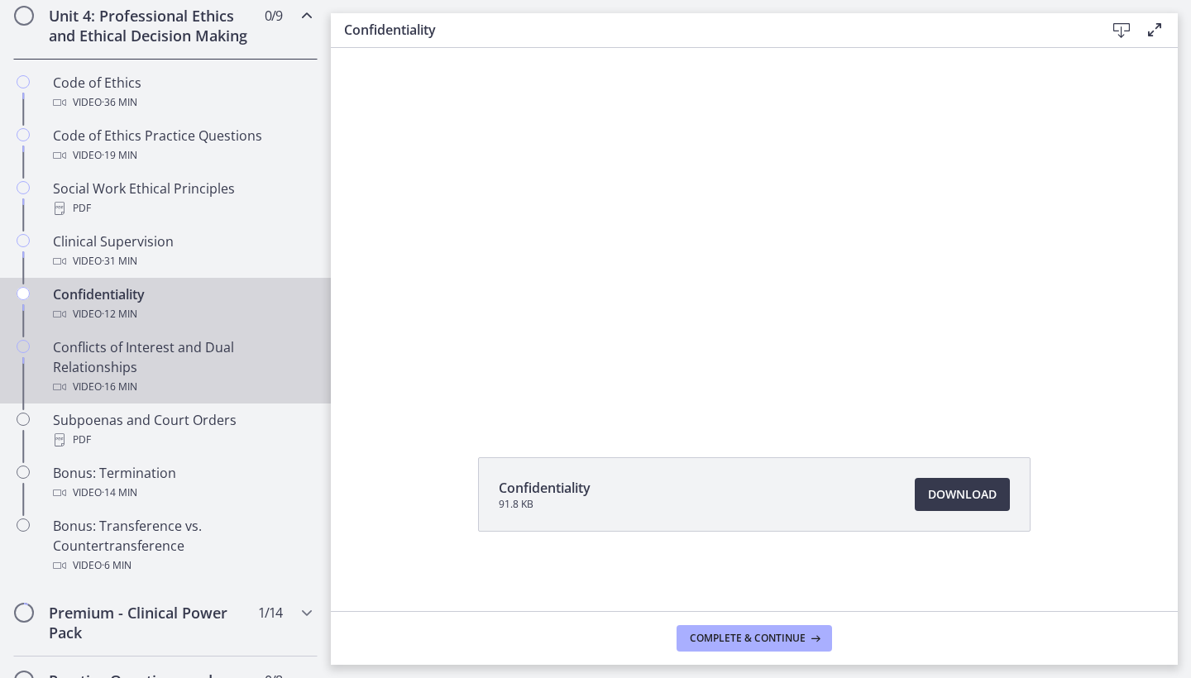
click at [173, 357] on div "Conflicts of Interest and Dual Relationships Video · 16 min" at bounding box center [182, 367] width 258 height 60
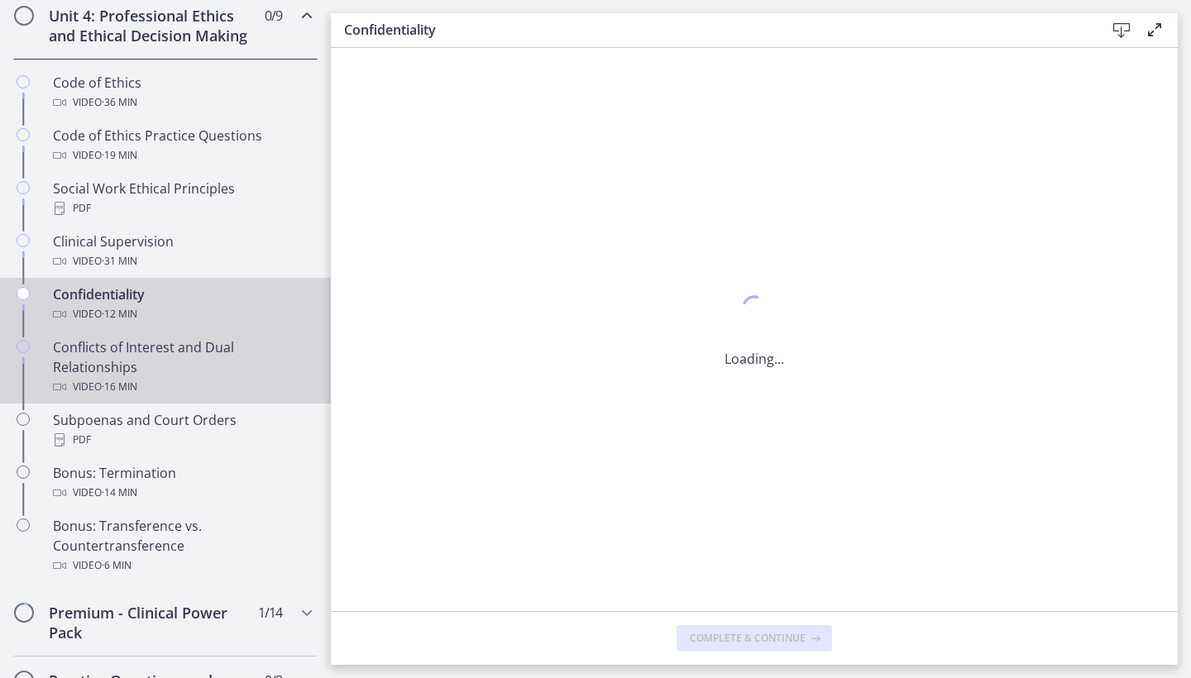
scroll to position [0, 0]
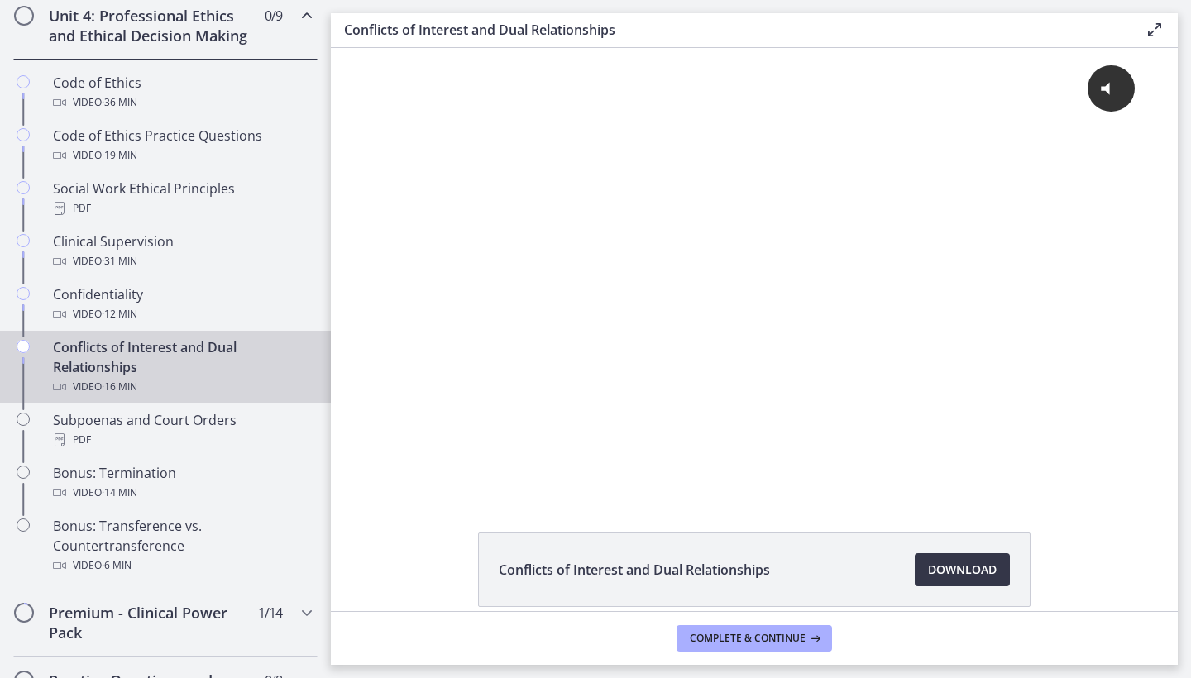
click at [968, 571] on span "Download Opens in a new window" at bounding box center [962, 570] width 69 height 20
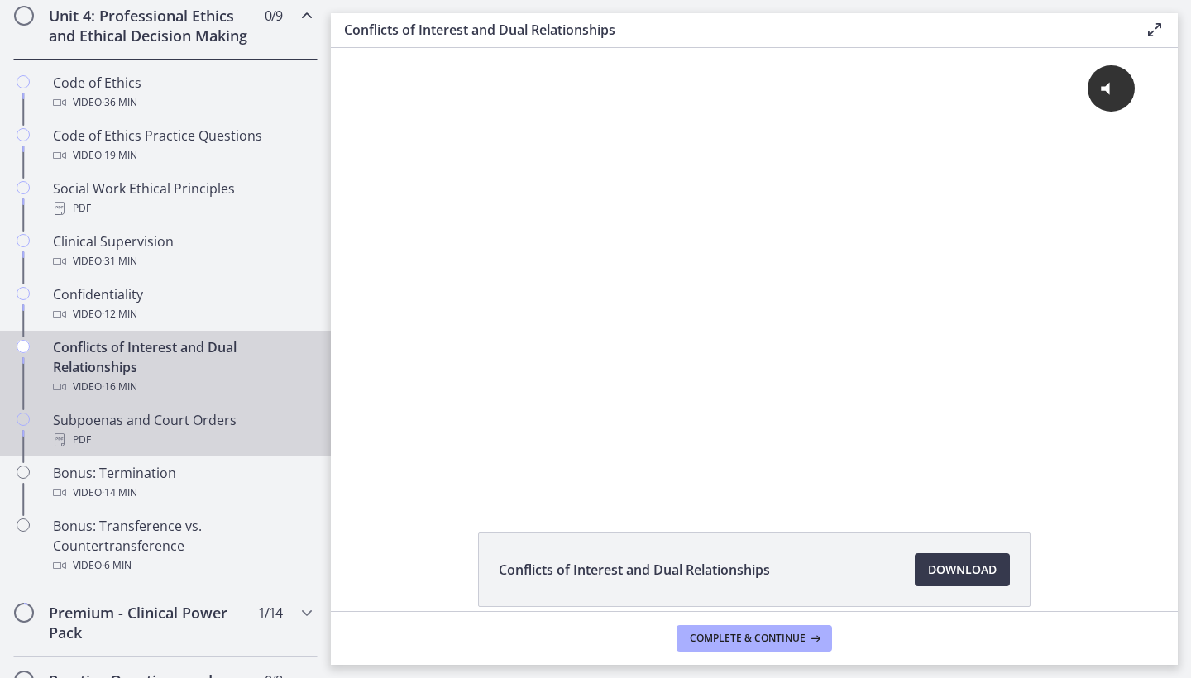
click at [143, 440] on div "PDF" at bounding box center [182, 440] width 258 height 20
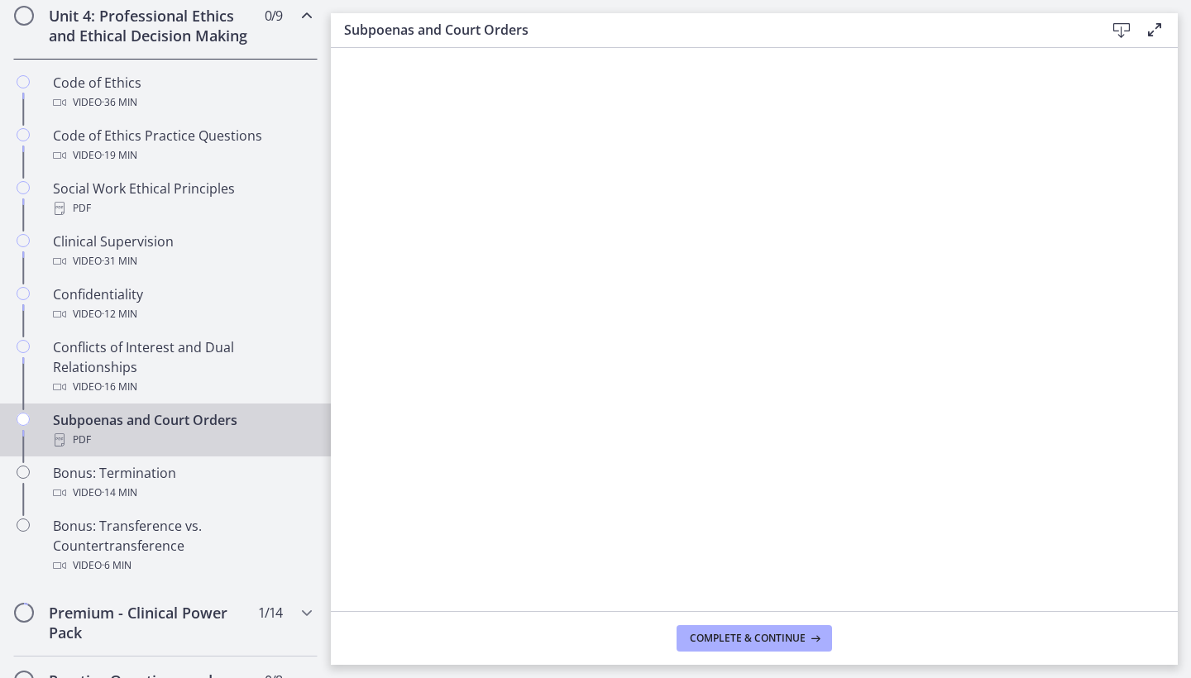
click at [1123, 26] on icon at bounding box center [1121, 31] width 20 height 20
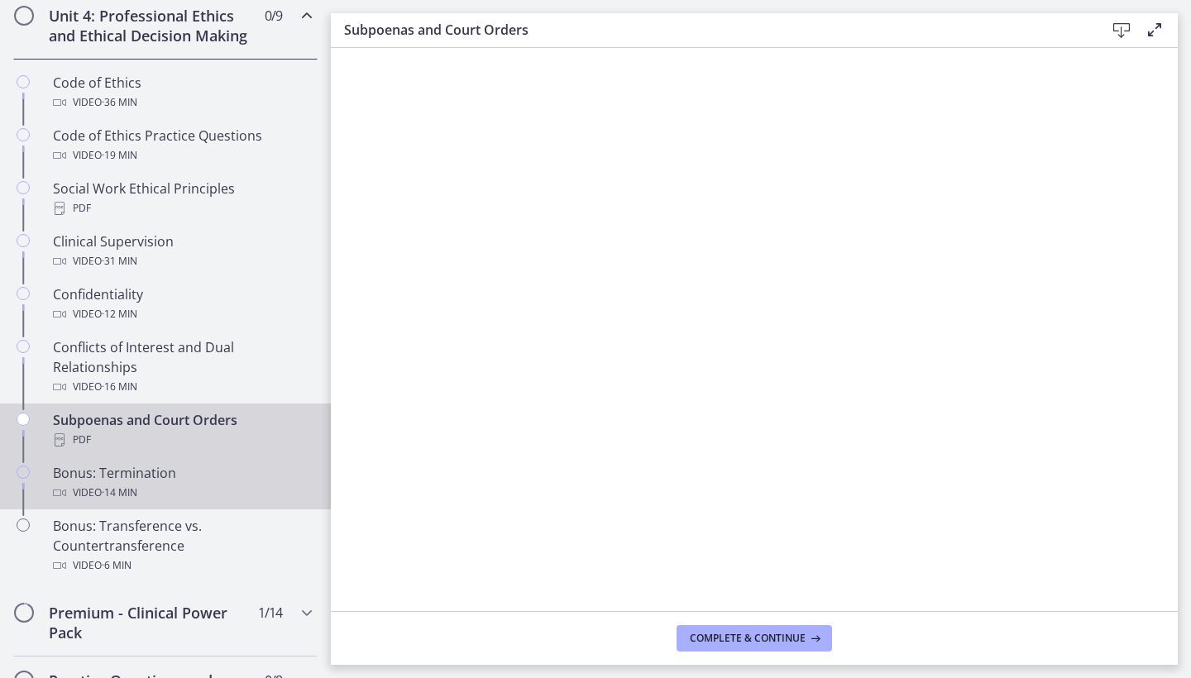
click at [132, 496] on span "· 14 min" at bounding box center [120, 493] width 36 height 20
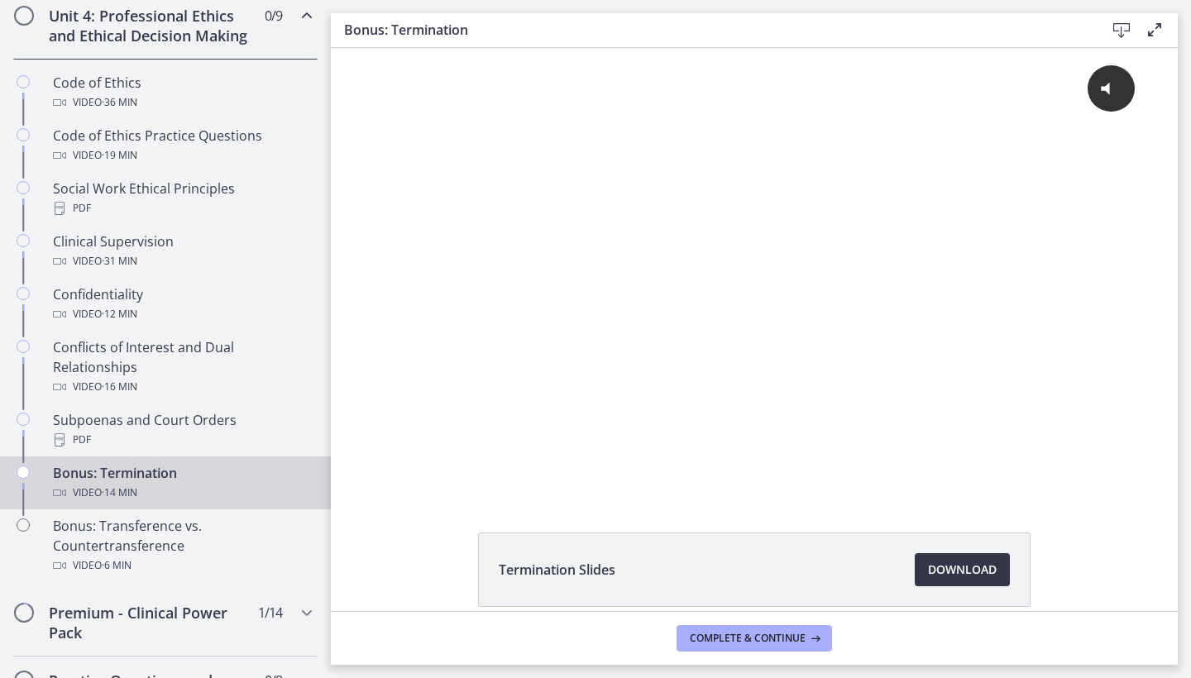
click at [955, 573] on span "Download Opens in a new window" at bounding box center [962, 570] width 69 height 20
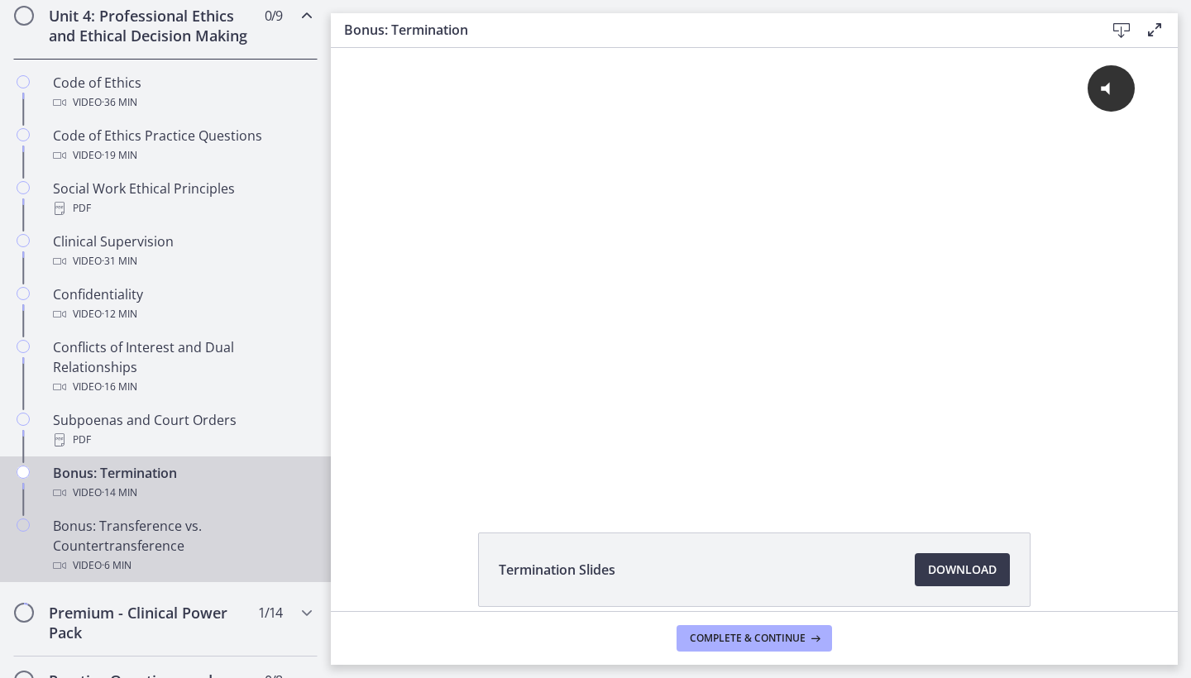
click at [154, 537] on div "Bonus: Transference vs. Countertransference Video · 6 min" at bounding box center [182, 546] width 258 height 60
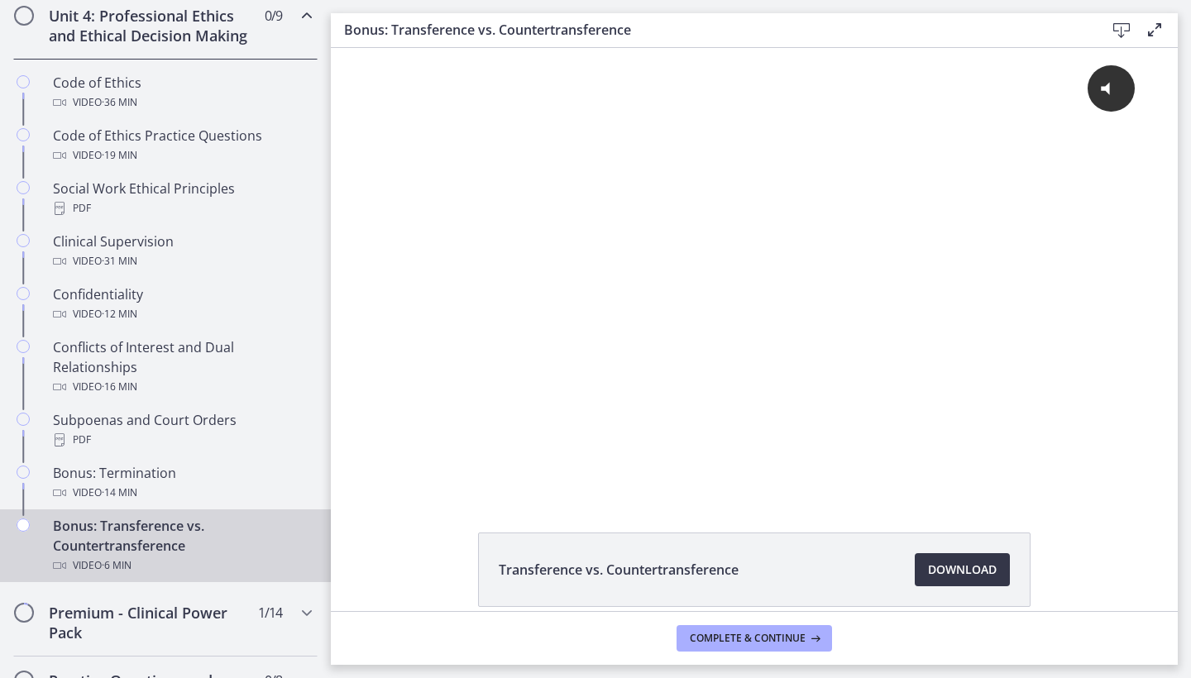
click at [941, 562] on span "Download Opens in a new window" at bounding box center [962, 570] width 69 height 20
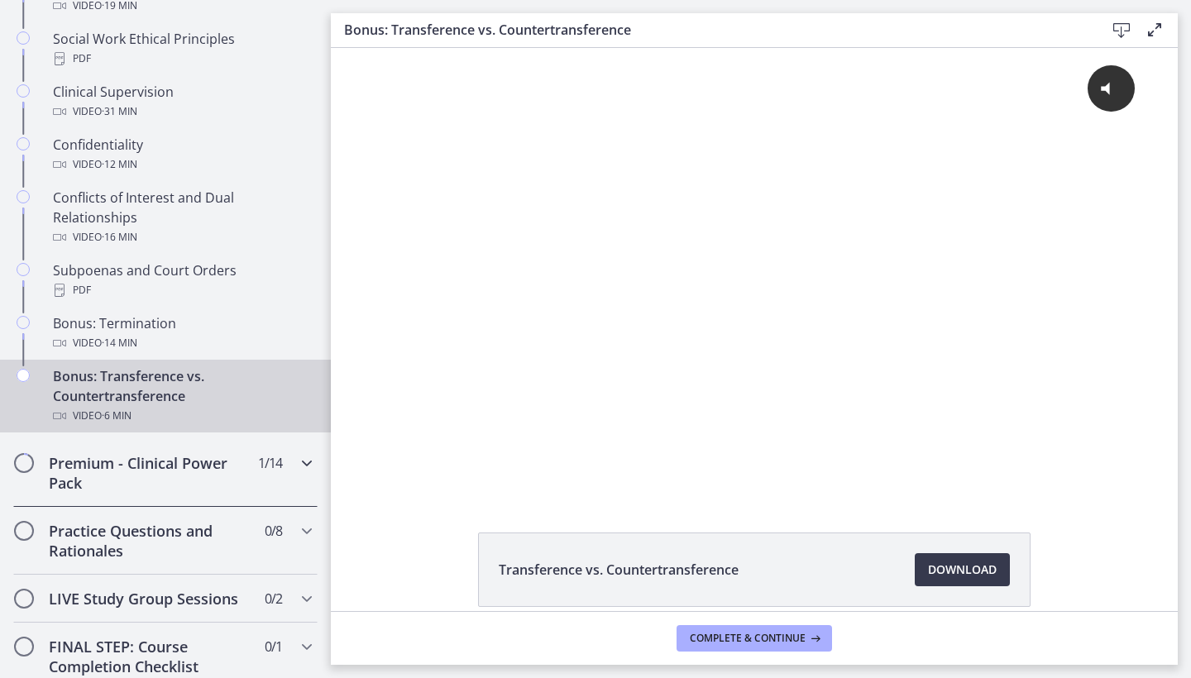
scroll to position [937, 0]
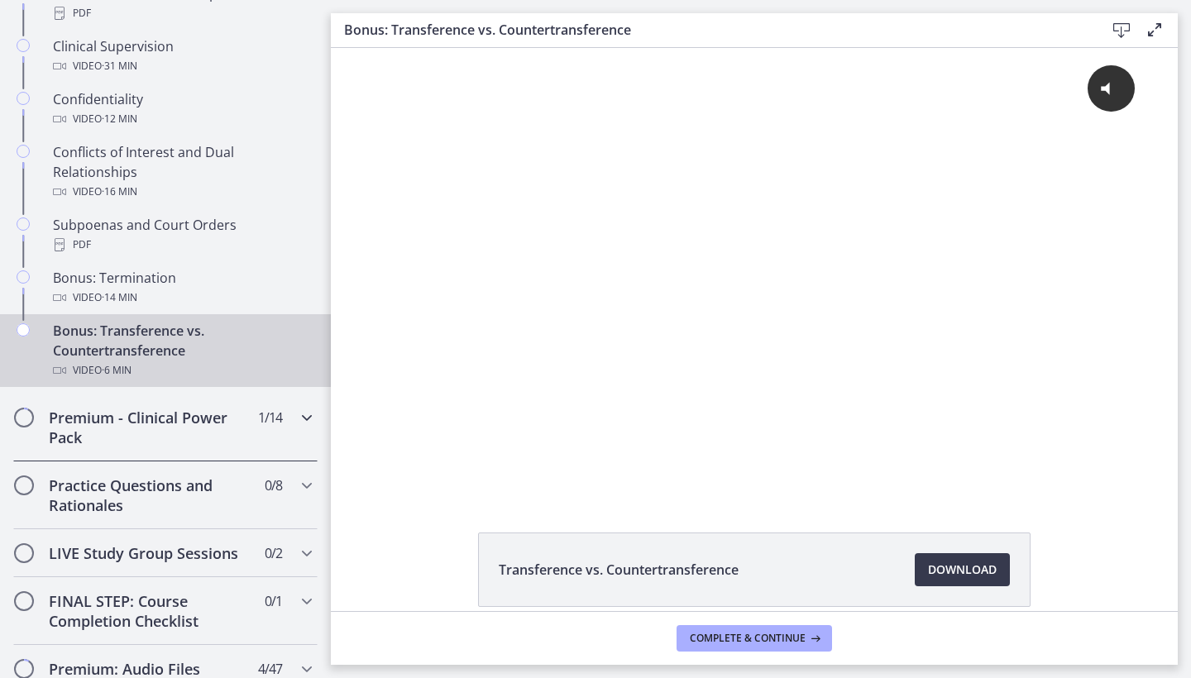
click at [311, 416] on icon "Chapters" at bounding box center [307, 418] width 20 height 20
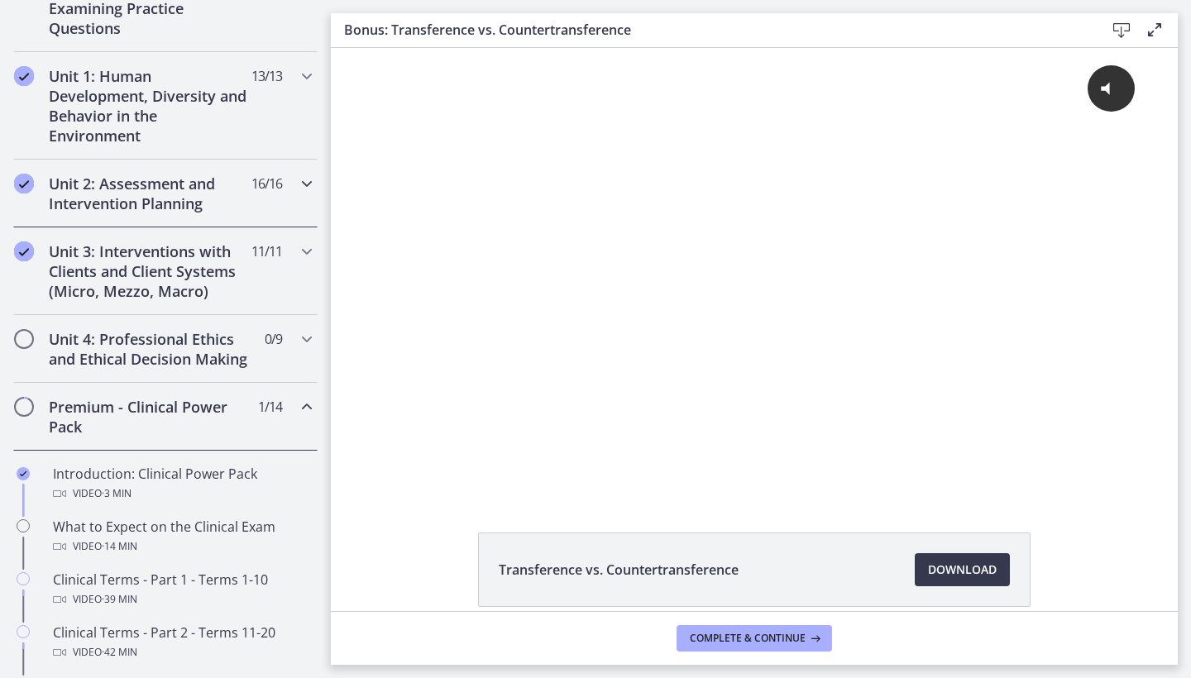
scroll to position [440, 0]
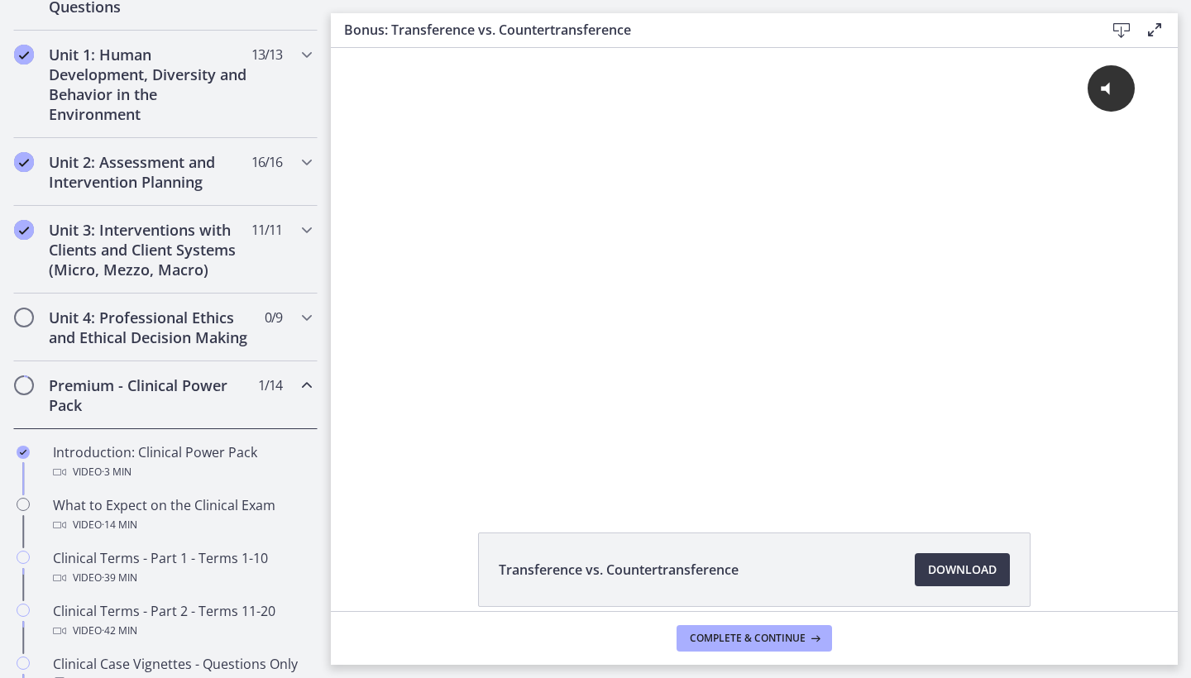
click at [304, 385] on icon "Chapters" at bounding box center [307, 385] width 20 height 20
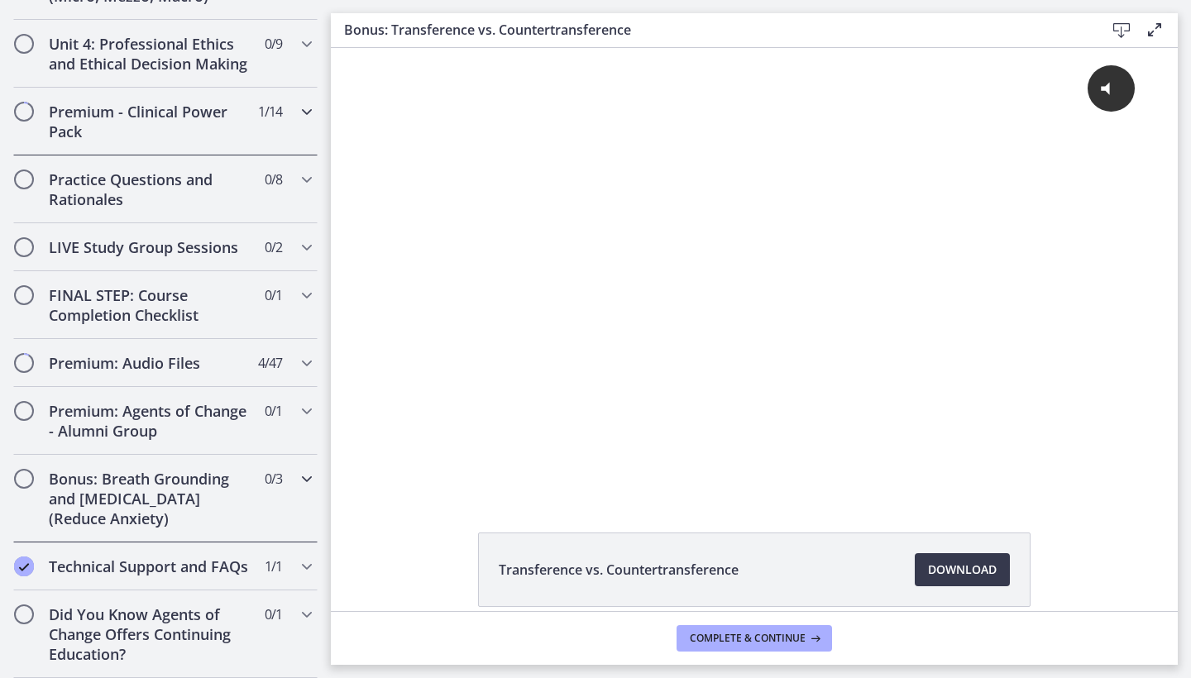
scroll to position [0, 0]
click at [304, 481] on icon "Chapters" at bounding box center [307, 479] width 20 height 20
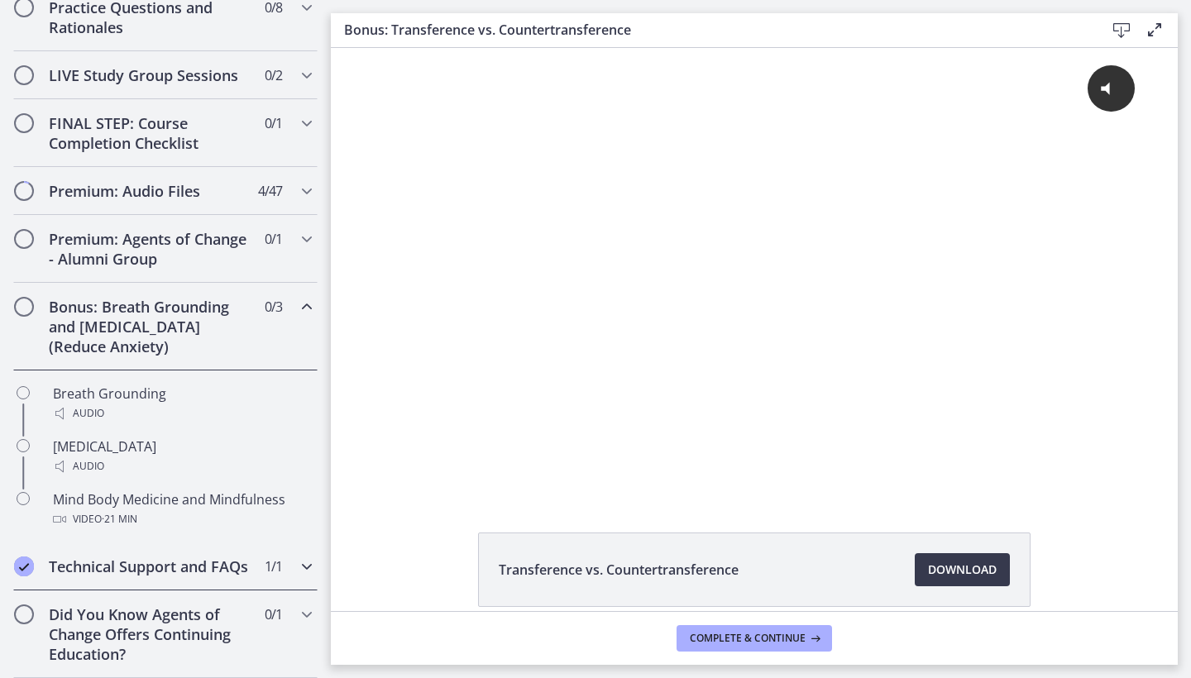
scroll to position [886, 0]
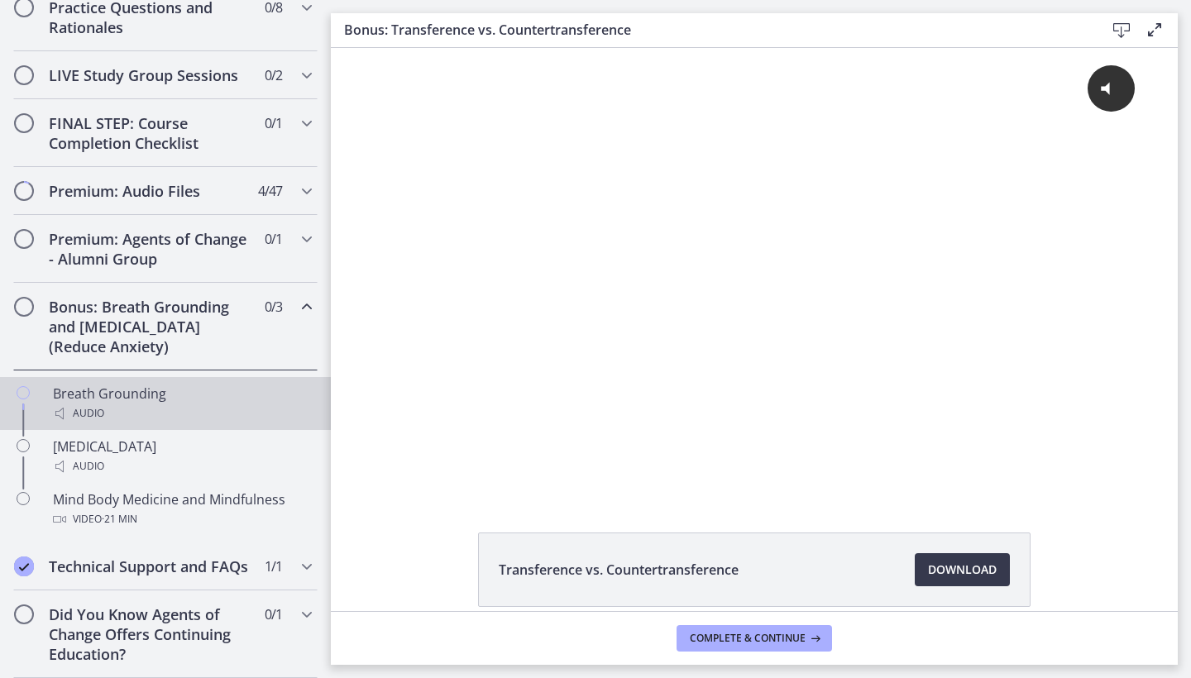
click at [139, 410] on div "Audio" at bounding box center [182, 414] width 258 height 20
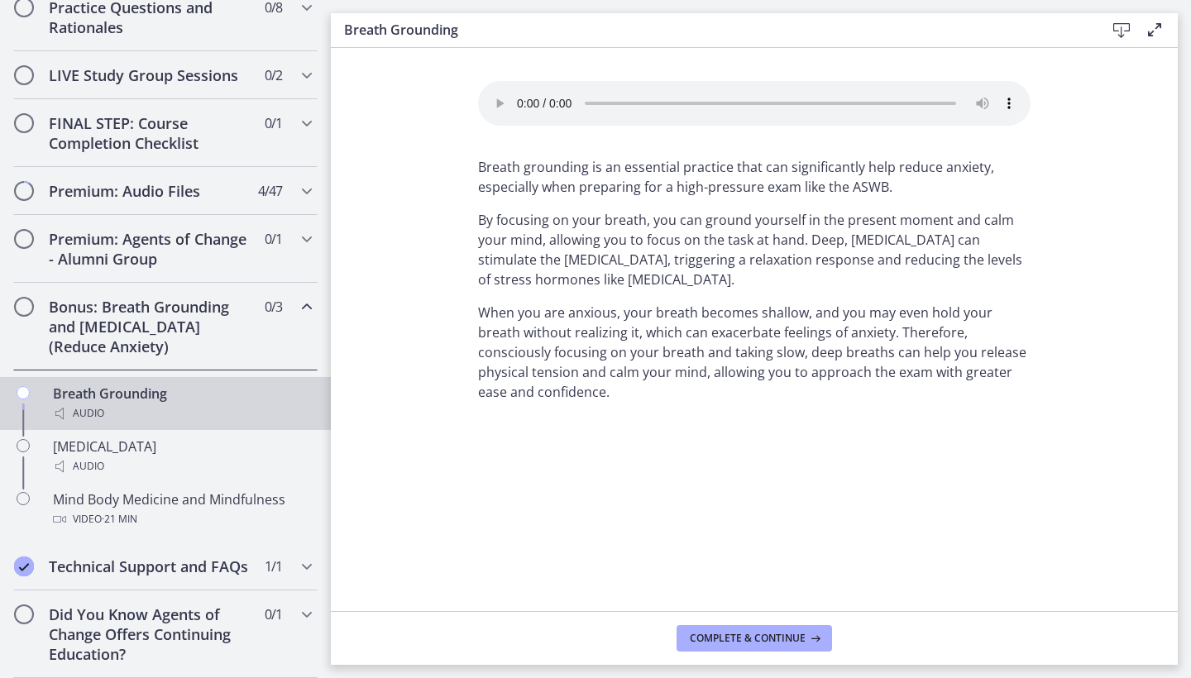
click at [520, 99] on audio "Your browser doesn't support the audio element. Download it here" at bounding box center [754, 103] width 552 height 45
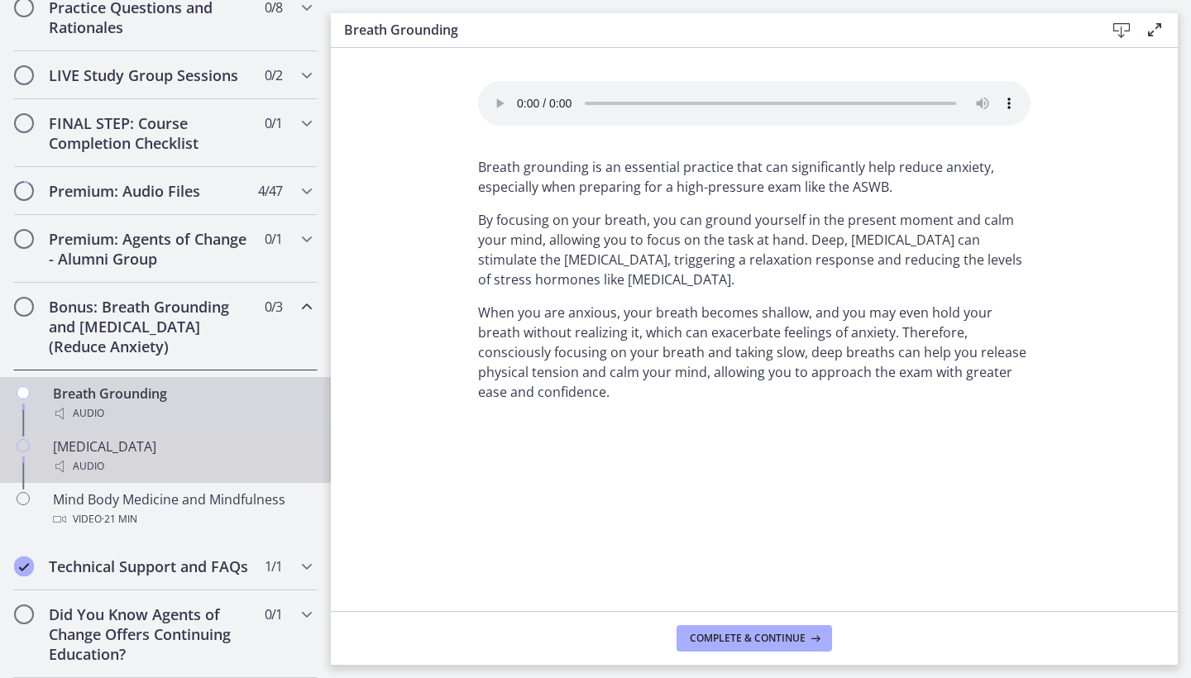
click at [137, 458] on div "Audio" at bounding box center [182, 467] width 258 height 20
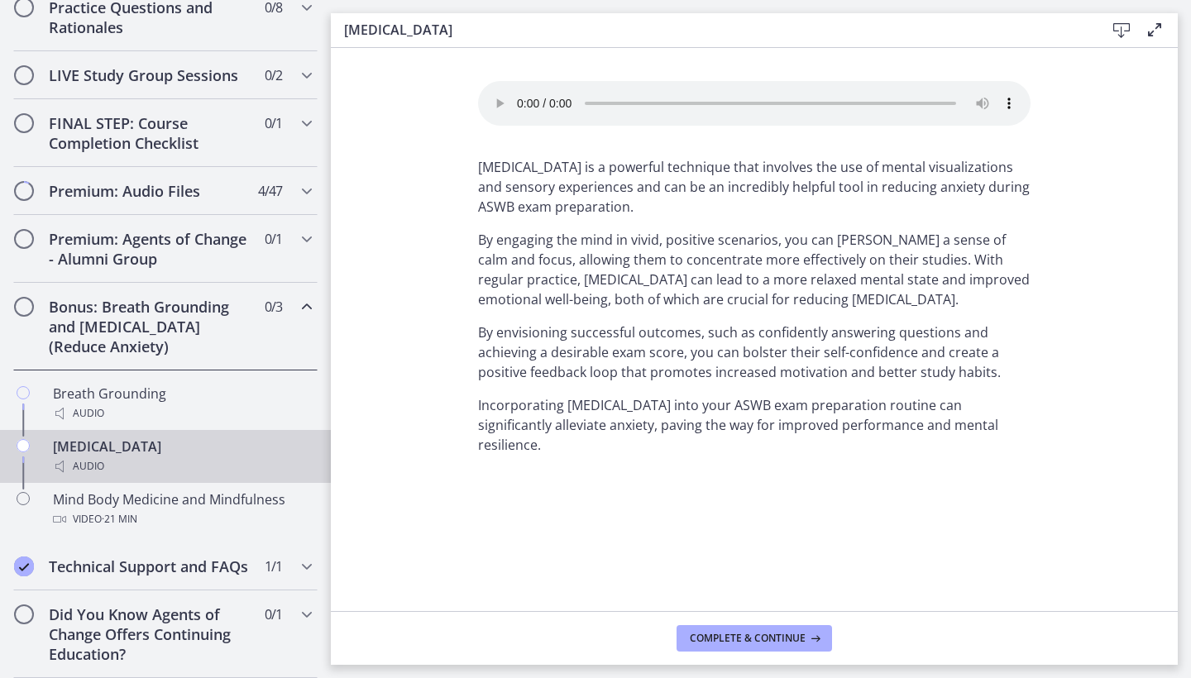
click at [519, 96] on audio "Your browser doesn't support the audio element. Download it here" at bounding box center [754, 103] width 552 height 45
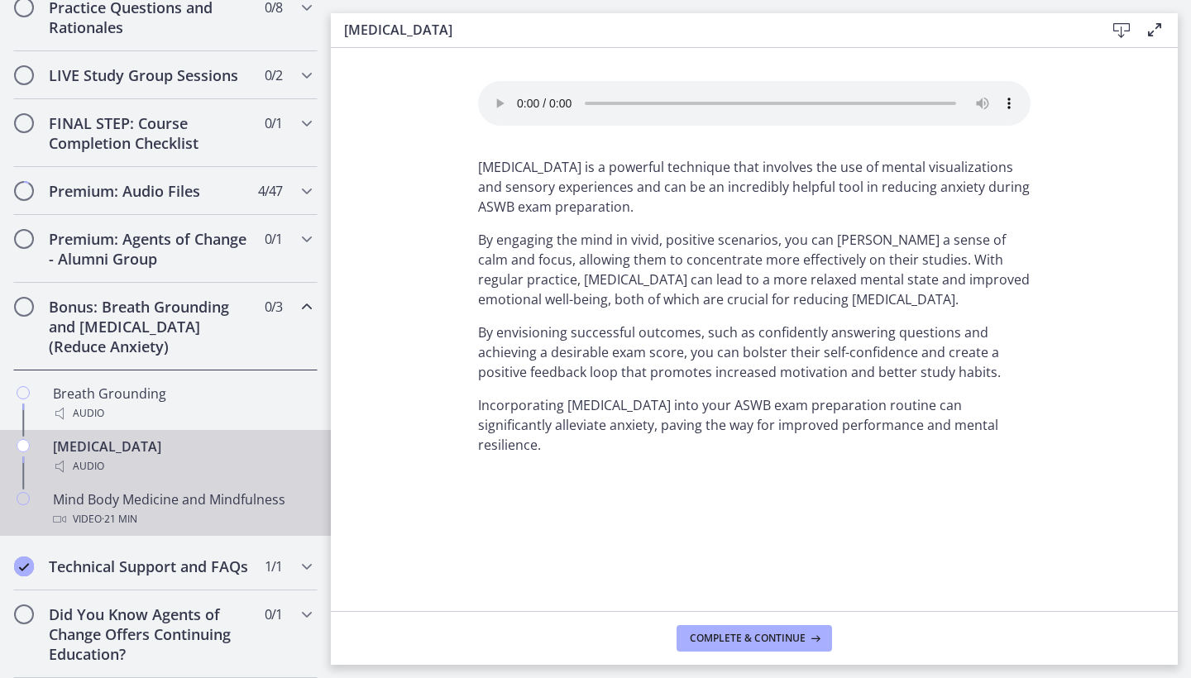
click at [203, 513] on div "Video · 21 min" at bounding box center [182, 519] width 258 height 20
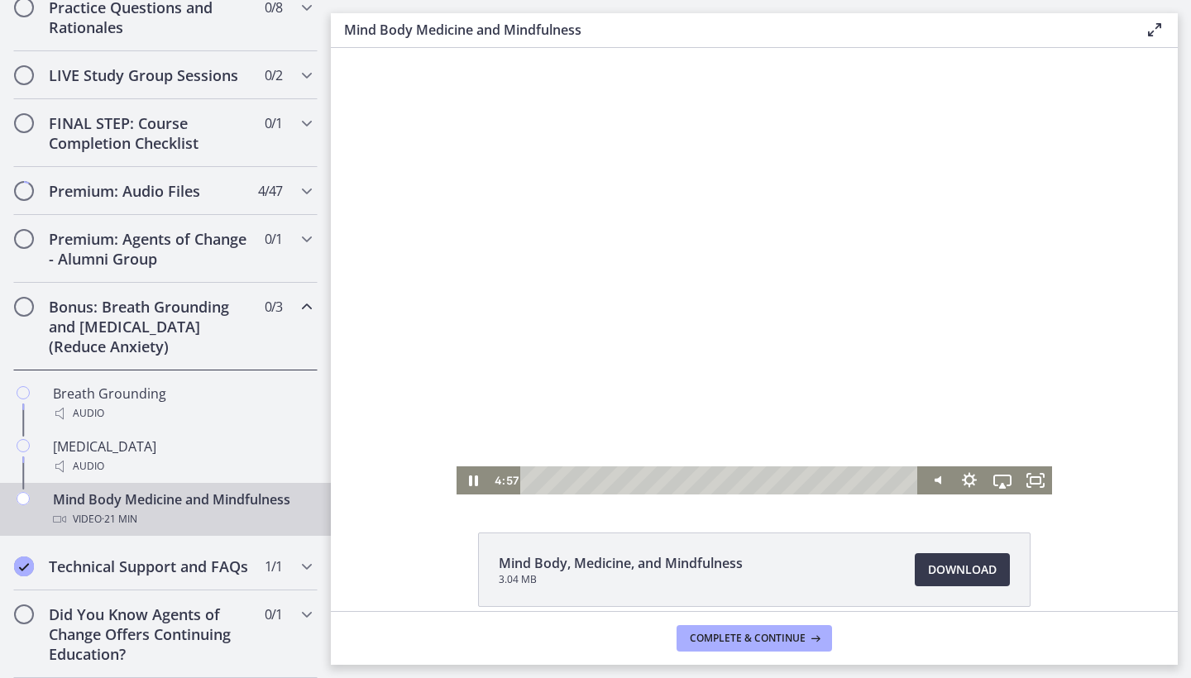
click at [622, 482] on div "Playbar" at bounding box center [722, 480] width 379 height 28
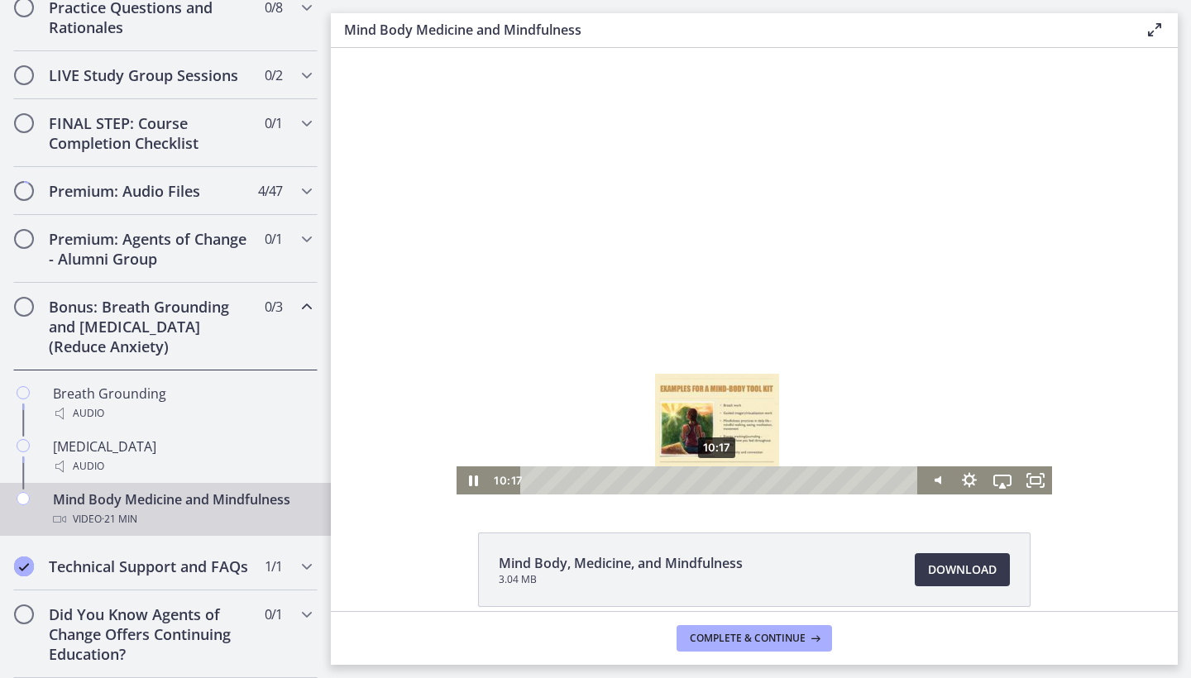
click at [718, 484] on div "10:17" at bounding box center [722, 480] width 379 height 28
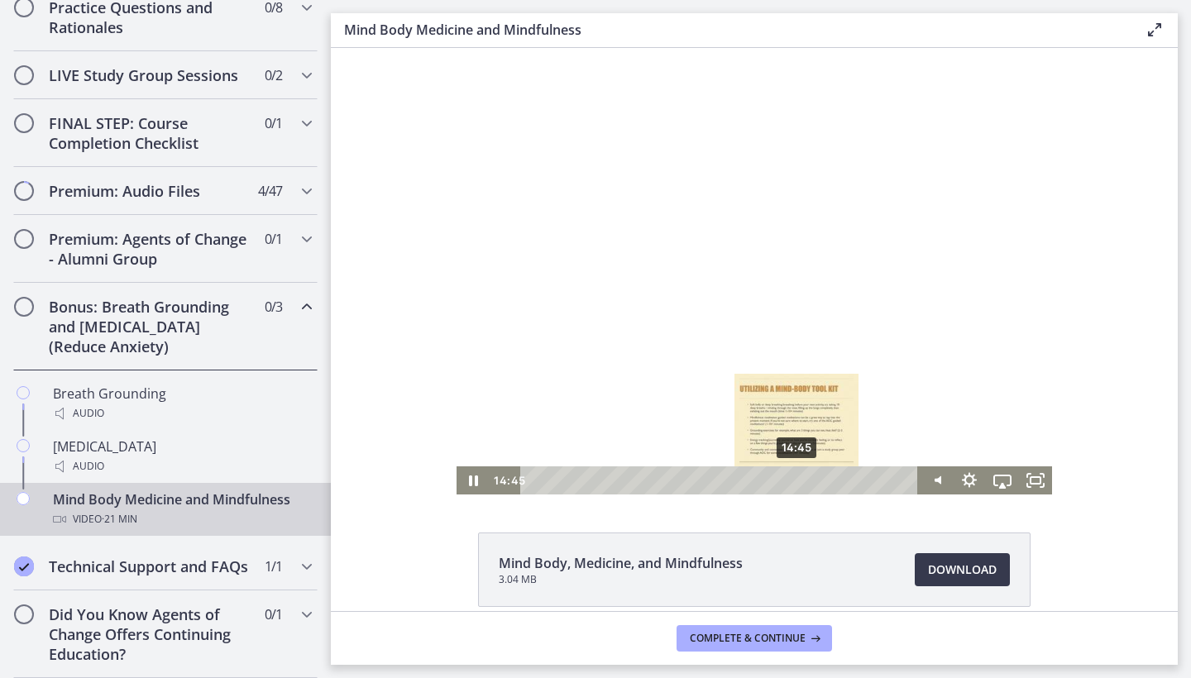
click at [798, 481] on div "14:45" at bounding box center [722, 480] width 379 height 28
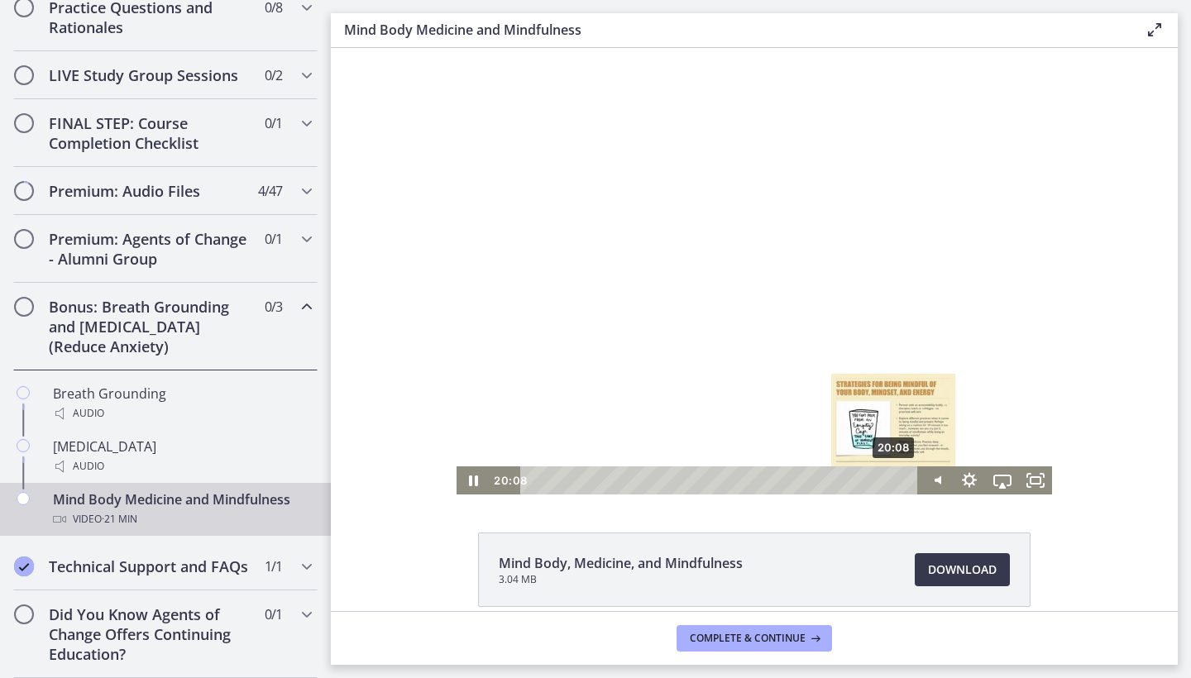
click at [895, 483] on div "20:08" at bounding box center [722, 480] width 379 height 28
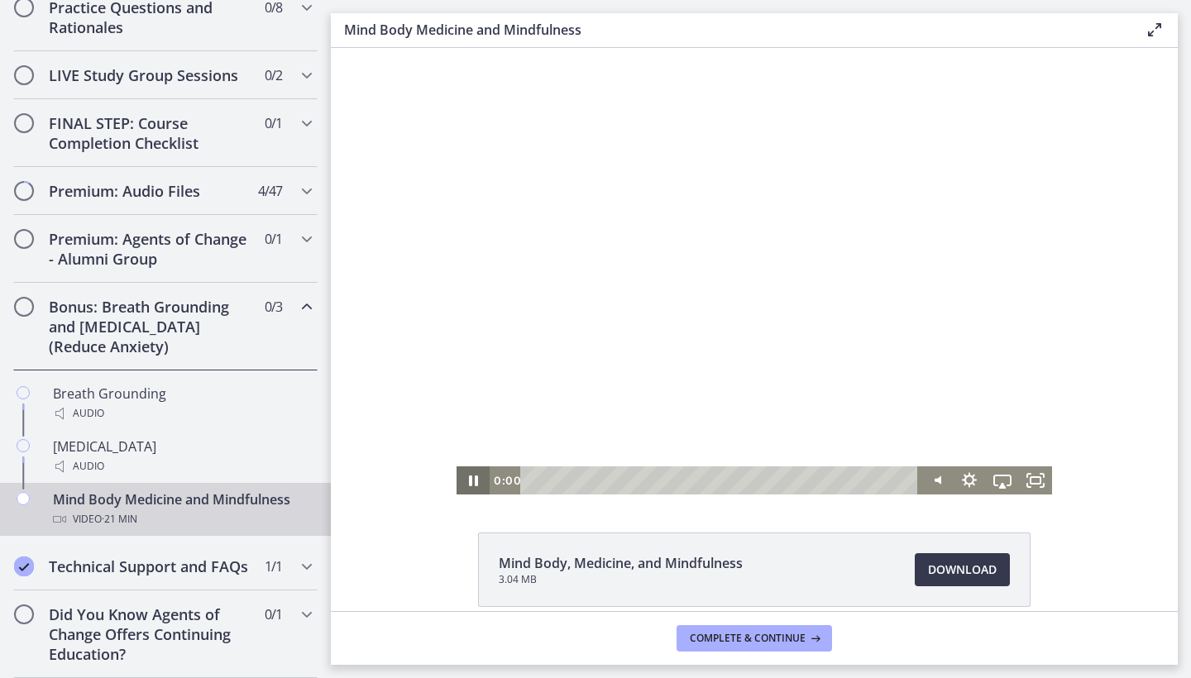
drag, startPoint x: 896, startPoint y: 481, endPoint x: 446, endPoint y: 471, distance: 450.0
click at [446, 471] on div "Click for sound @keyframes VOLUME_SMALL_WAVE_FLASH { 0% { opacity: 0; } 33% { o…" at bounding box center [754, 271] width 847 height 447
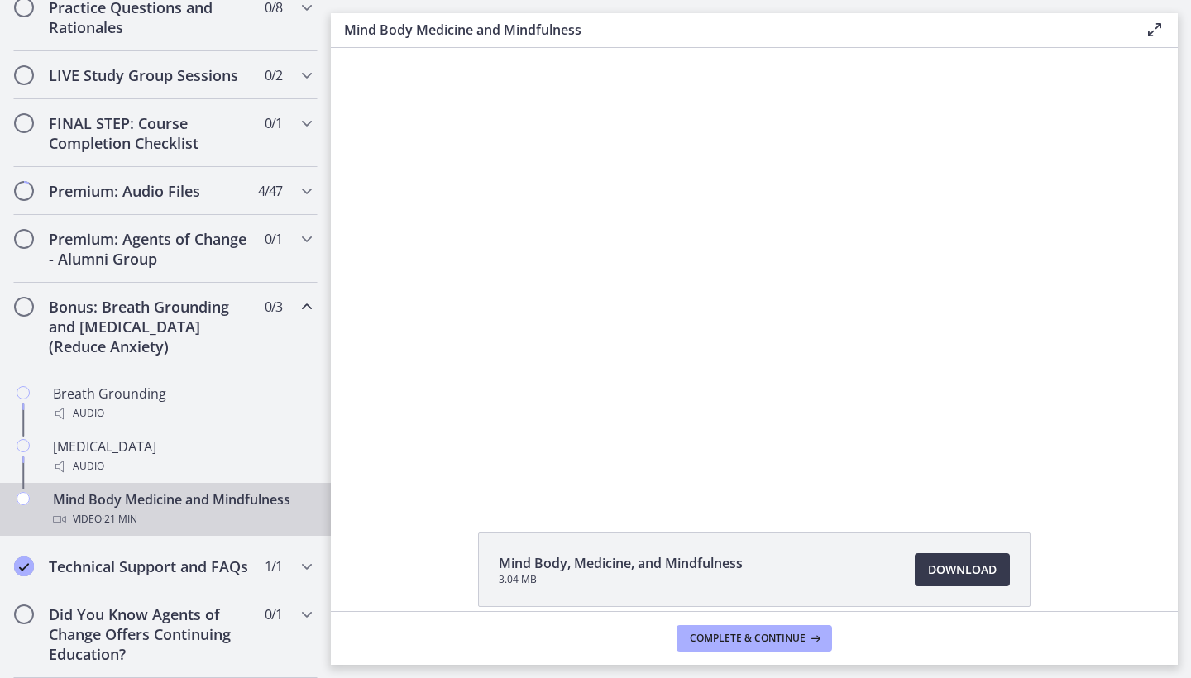
click at [400, 373] on div "Click for sound @keyframes VOLUME_SMALL_WAVE_FLASH { 0% { opacity: 0; } 33% { o…" at bounding box center [754, 271] width 847 height 447
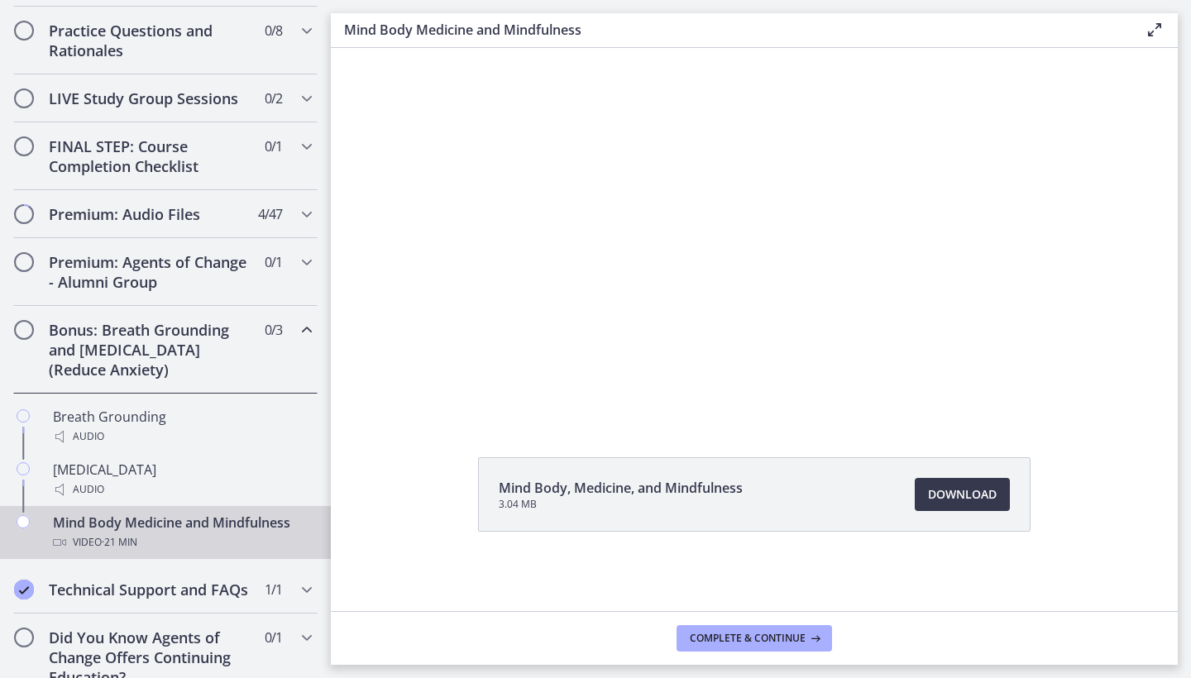
scroll to position [859, 0]
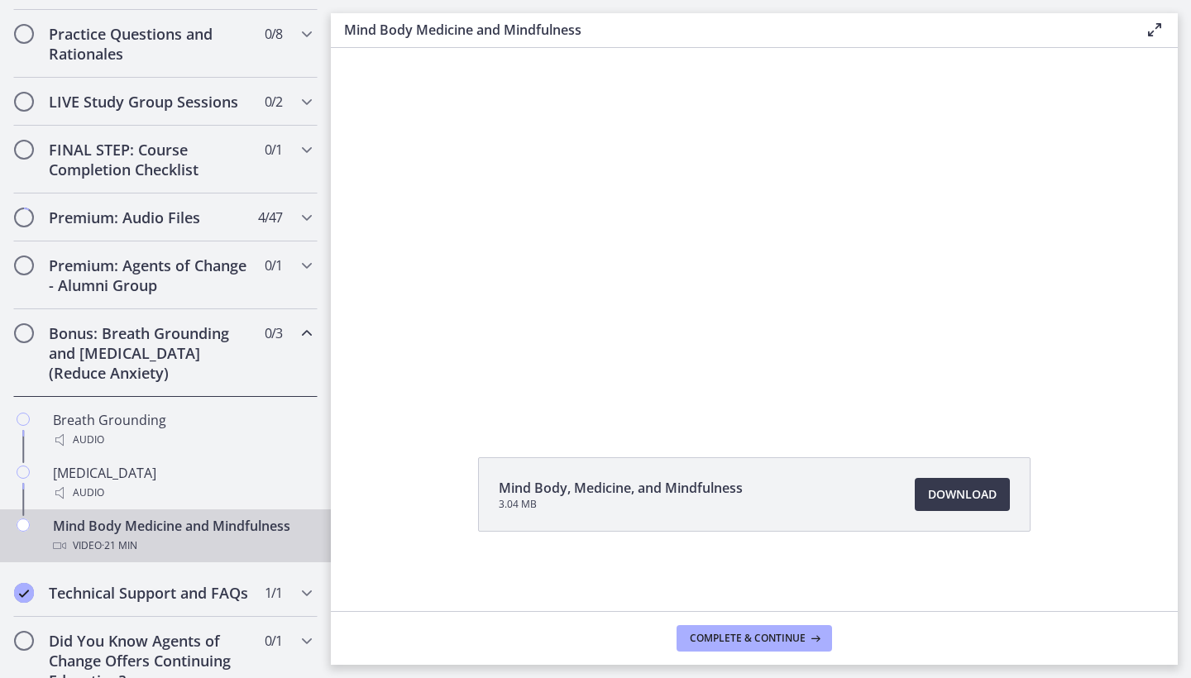
click at [307, 333] on icon "Chapters" at bounding box center [307, 333] width 20 height 20
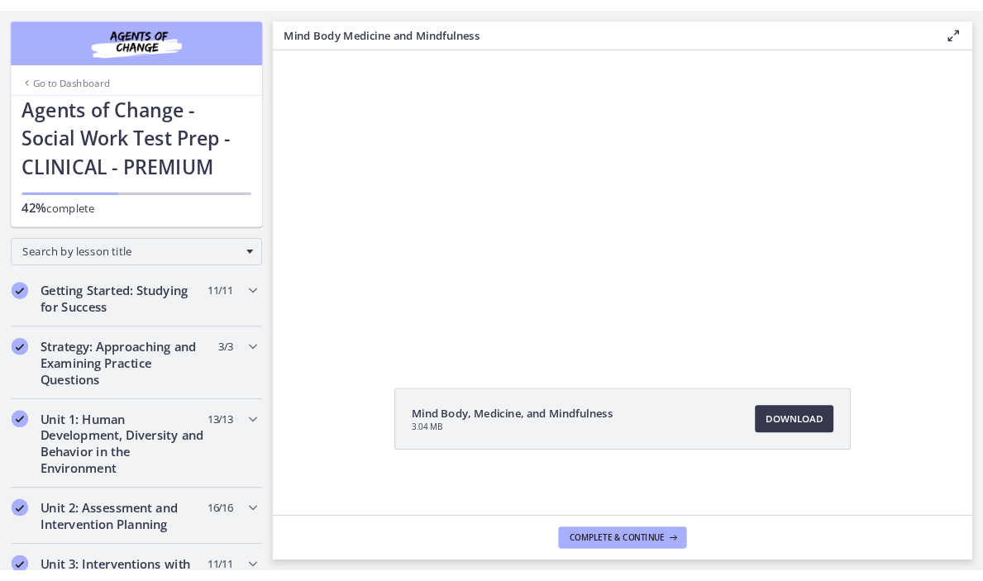
scroll to position [0, 0]
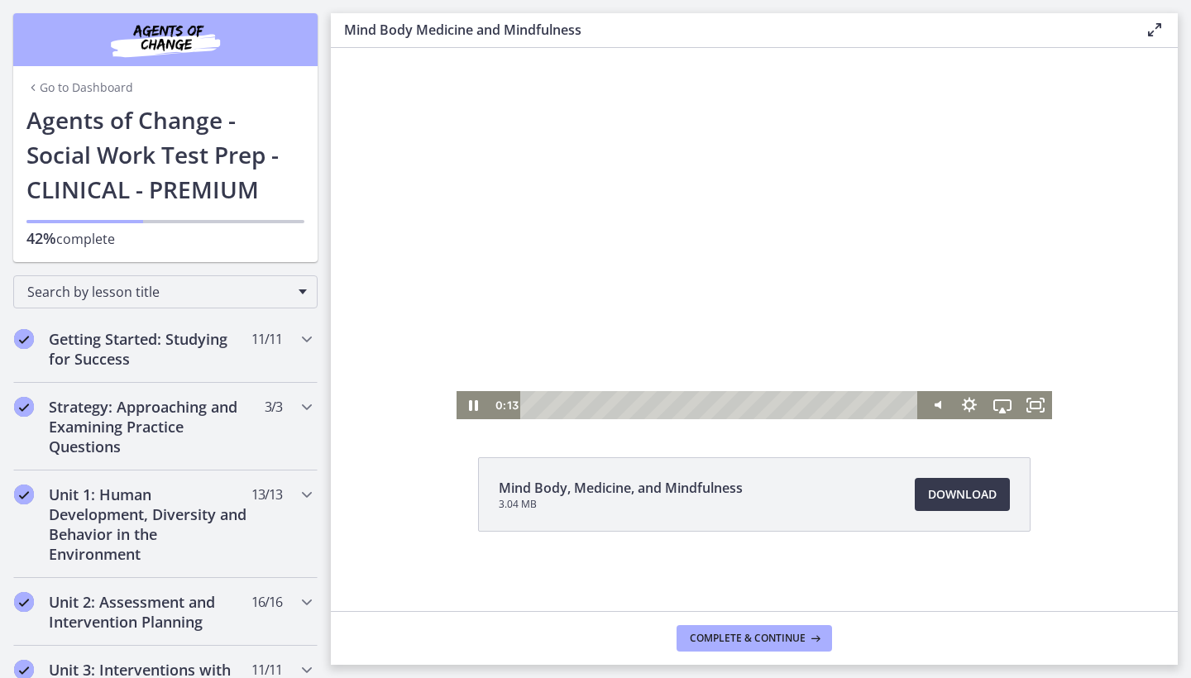
click at [480, 260] on div at bounding box center [754, 196] width 595 height 447
